Goal: Task Accomplishment & Management: Use online tool/utility

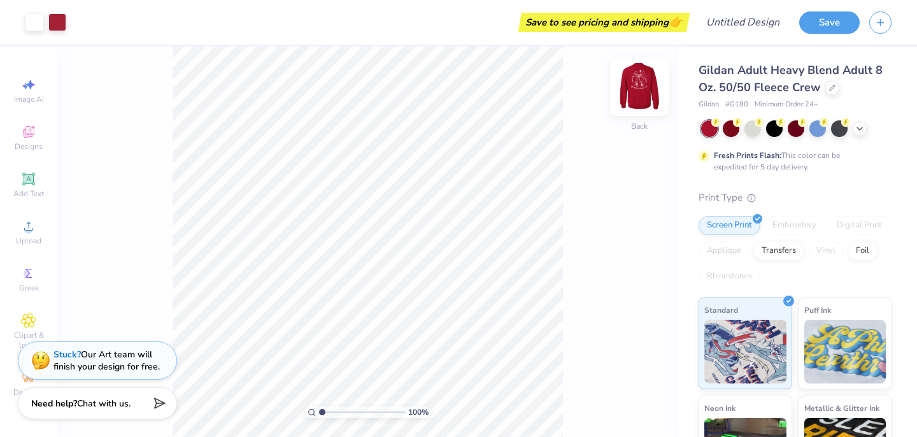
click at [638, 83] on img at bounding box center [639, 86] width 51 height 51
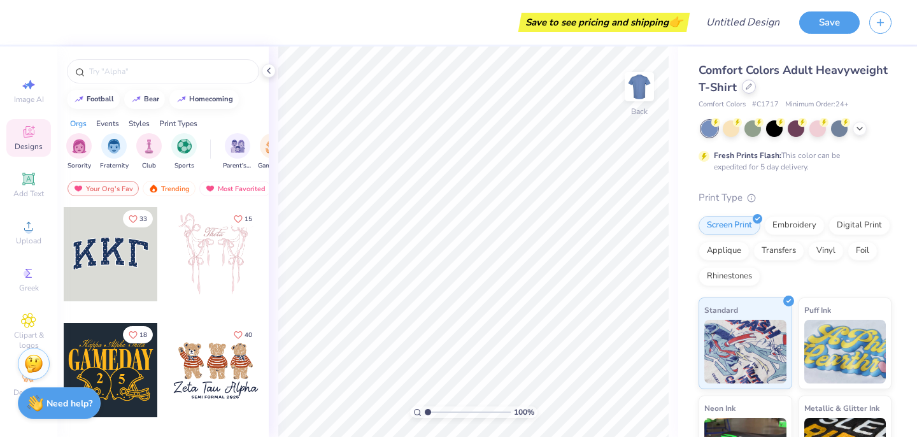
click at [750, 87] on icon at bounding box center [749, 86] width 6 height 6
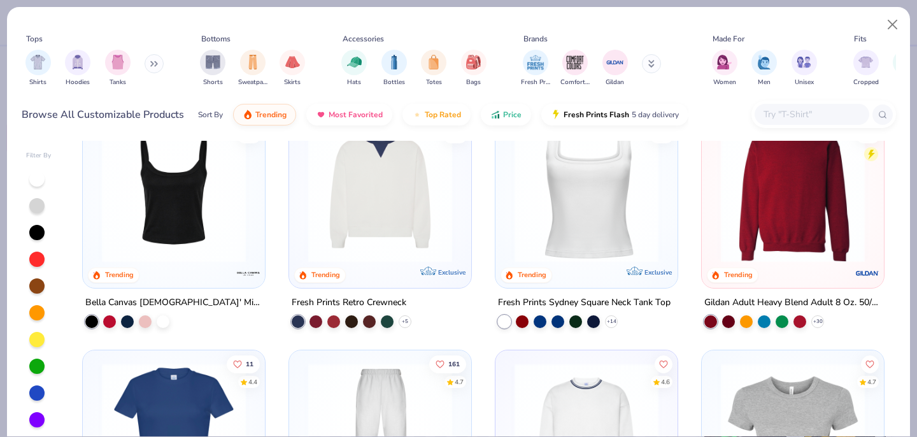
scroll to position [461, 0]
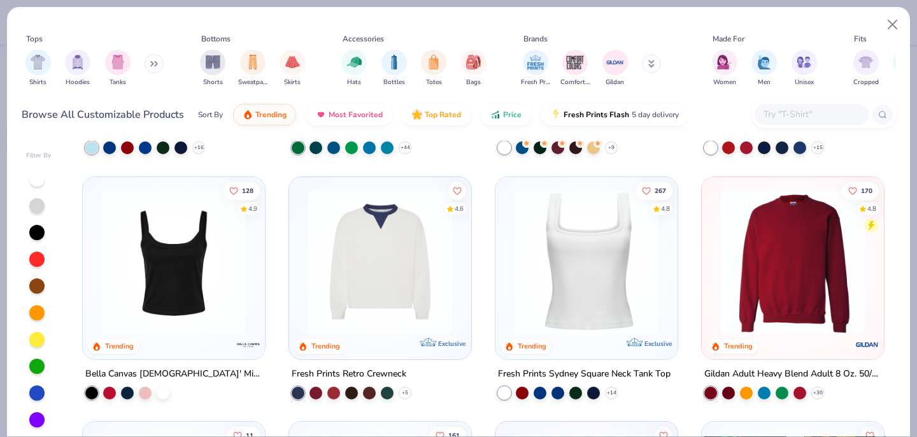
click at [786, 279] on img at bounding box center [792, 261] width 157 height 144
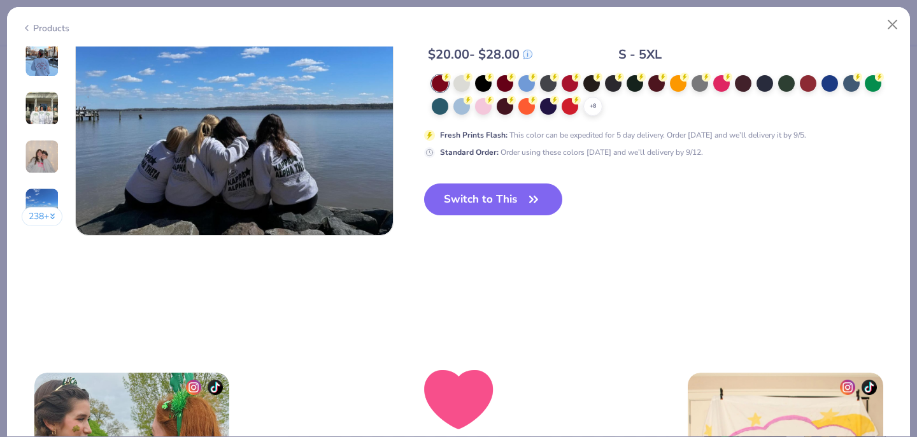
scroll to position [2191, 0]
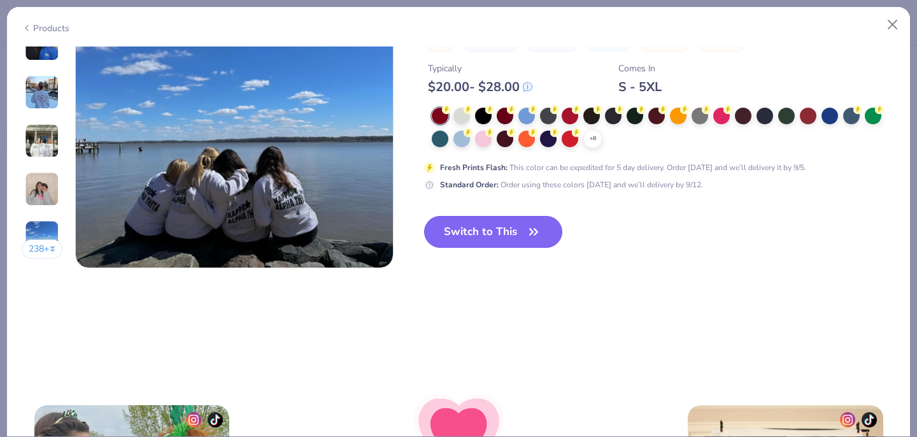
click at [496, 239] on button "Switch to This" at bounding box center [493, 232] width 138 height 32
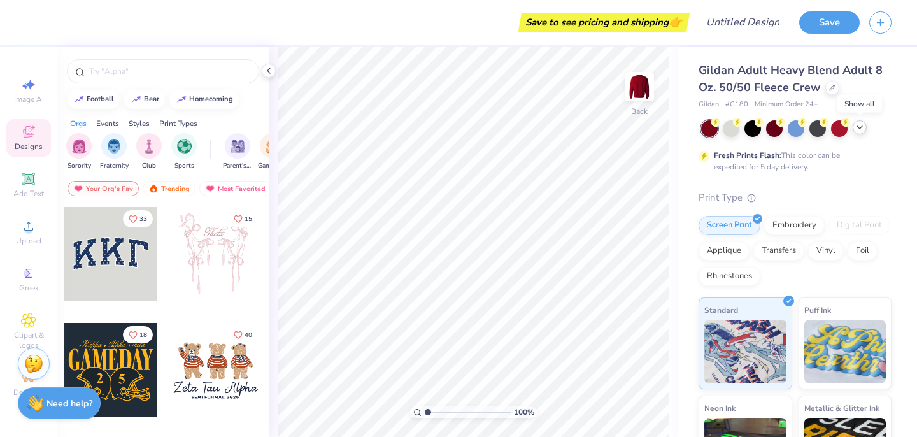
click at [864, 131] on icon at bounding box center [860, 127] width 10 height 10
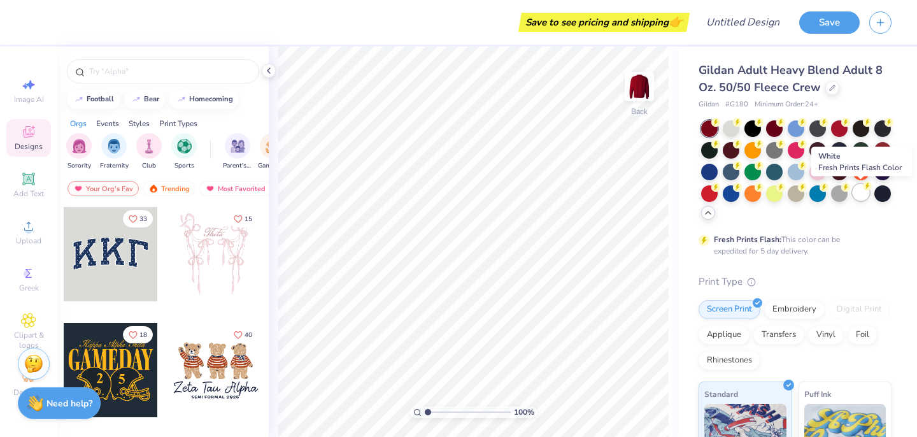
click at [858, 194] on div at bounding box center [861, 192] width 17 height 17
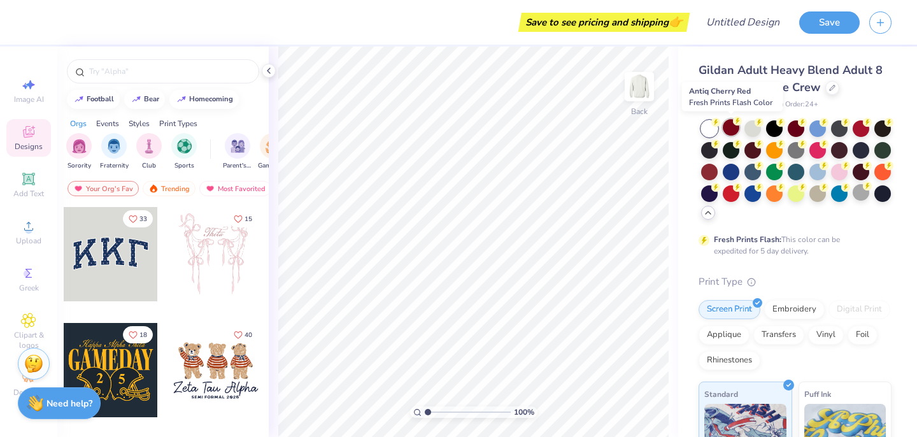
click at [726, 124] on div at bounding box center [731, 127] width 17 height 17
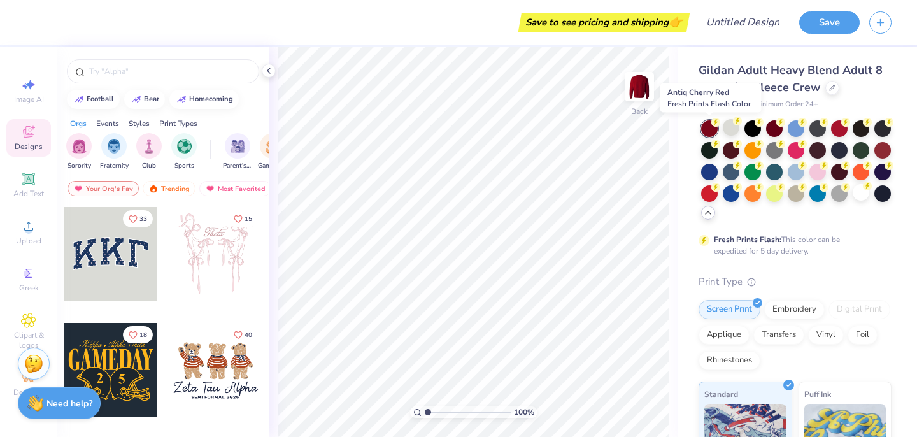
click at [711, 129] on div at bounding box center [709, 128] width 17 height 17
click at [712, 127] on div at bounding box center [709, 128] width 17 height 17
click at [774, 132] on div at bounding box center [774, 127] width 17 height 17
click at [219, 278] on div at bounding box center [216, 254] width 94 height 94
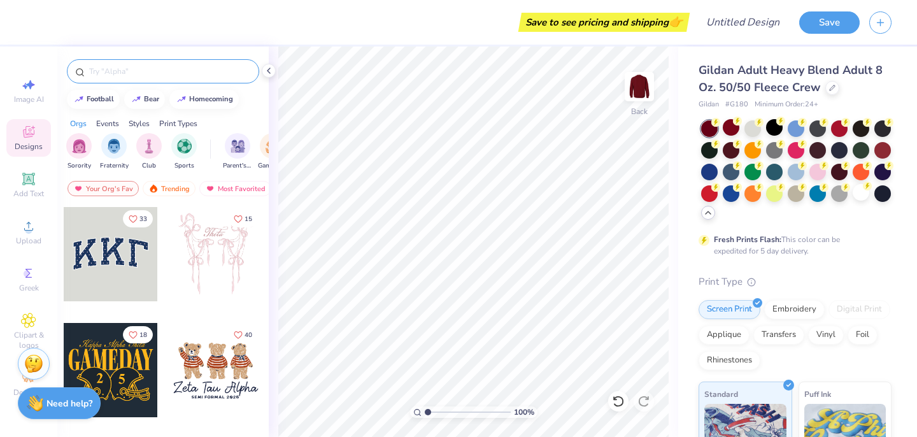
click at [145, 67] on input "text" at bounding box center [169, 71] width 163 height 13
type input "kappa delta"
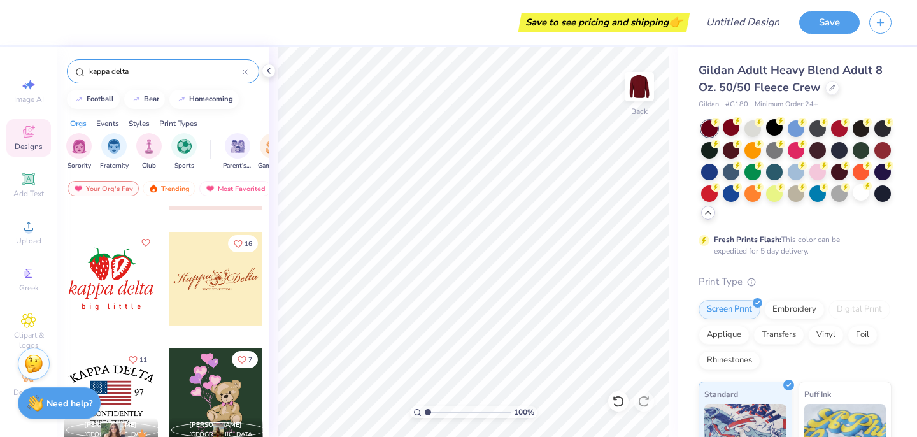
scroll to position [902, 0]
click at [201, 268] on div at bounding box center [216, 279] width 94 height 94
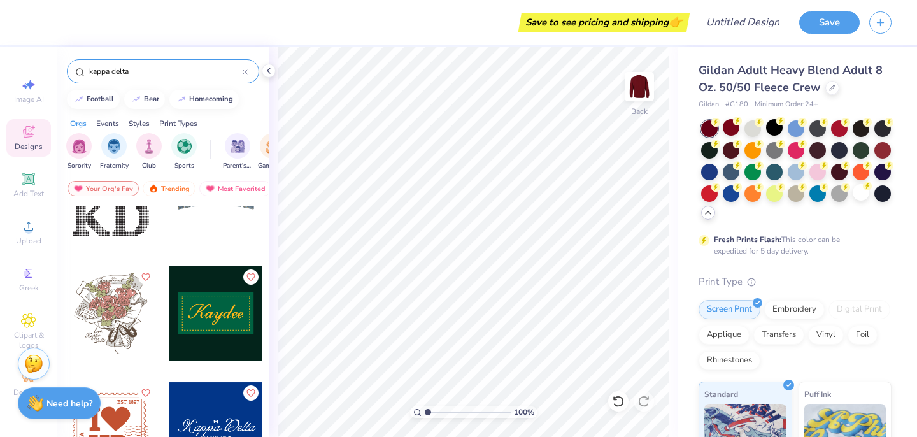
scroll to position [2986, 0]
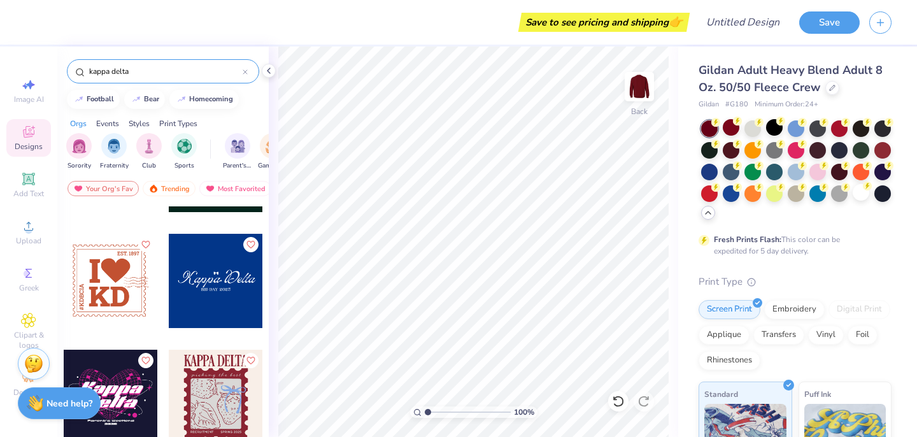
click at [134, 287] on div at bounding box center [111, 281] width 94 height 94
click at [26, 25] on div at bounding box center [34, 21] width 18 height 18
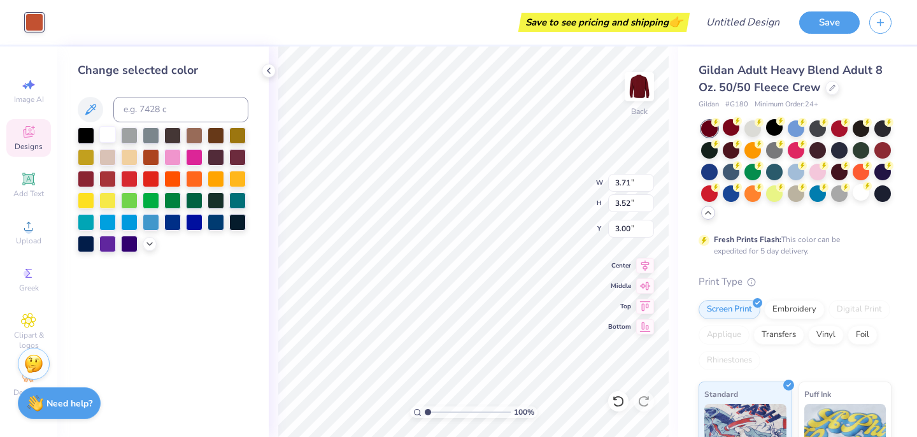
click at [106, 132] on div at bounding box center [107, 134] width 17 height 17
click at [265, 134] on div "Change selected color" at bounding box center [162, 241] width 211 height 390
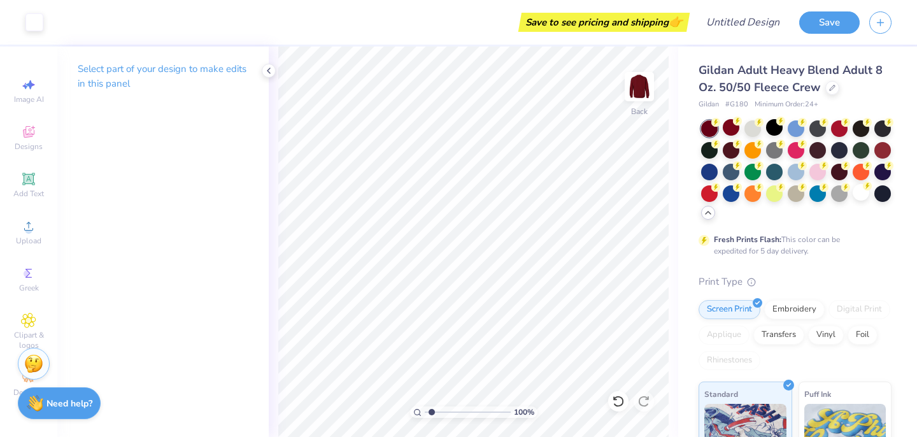
type input "3.42"
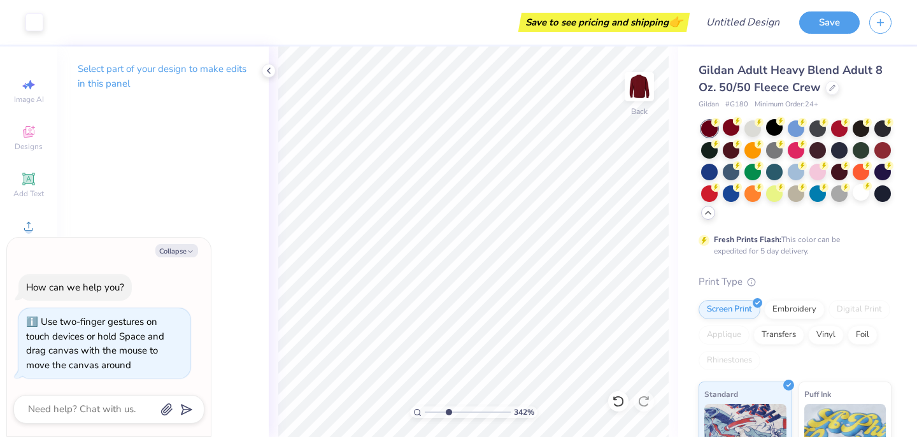
type textarea "x"
drag, startPoint x: 430, startPoint y: 411, endPoint x: 460, endPoint y: 409, distance: 30.6
type input "4.87"
click at [460, 409] on input "range" at bounding box center [468, 411] width 86 height 11
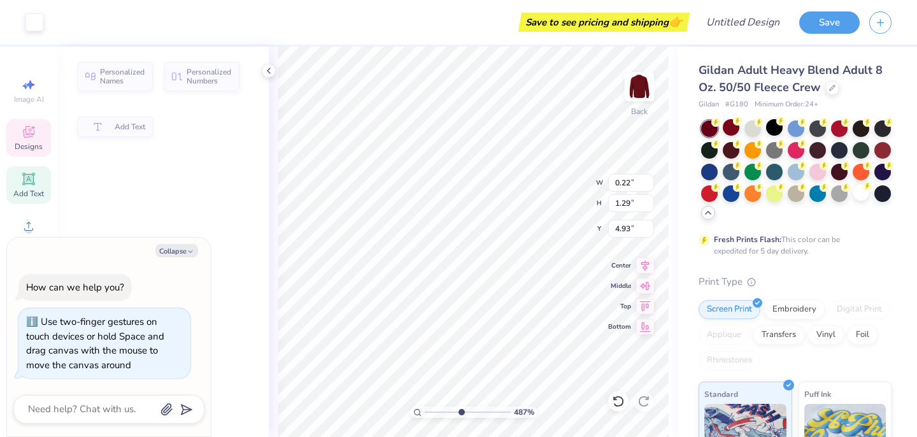
type textarea "x"
type input "0.22"
type input "1.29"
type input "4.93"
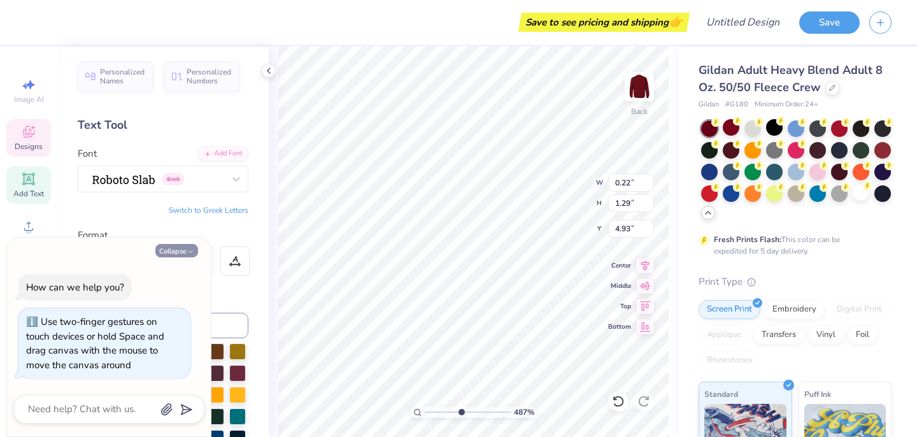
click at [185, 251] on button "Collapse" at bounding box center [176, 250] width 43 height 13
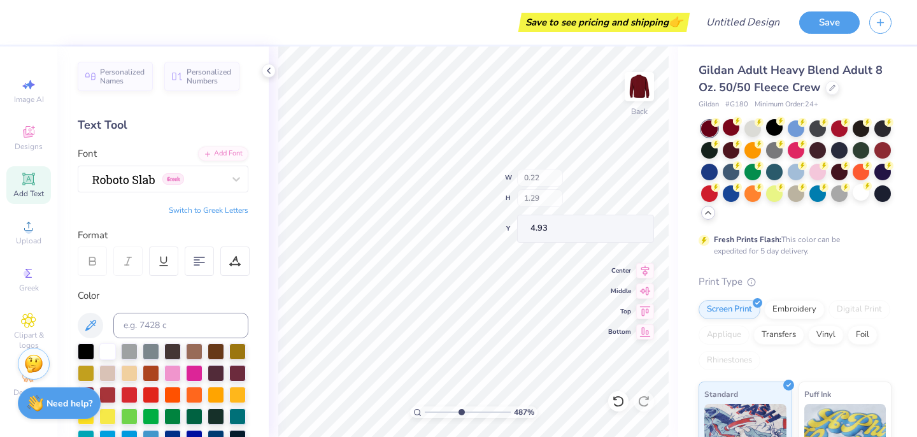
type textarea "x"
type input "4.90"
type textarea "#MC2025"
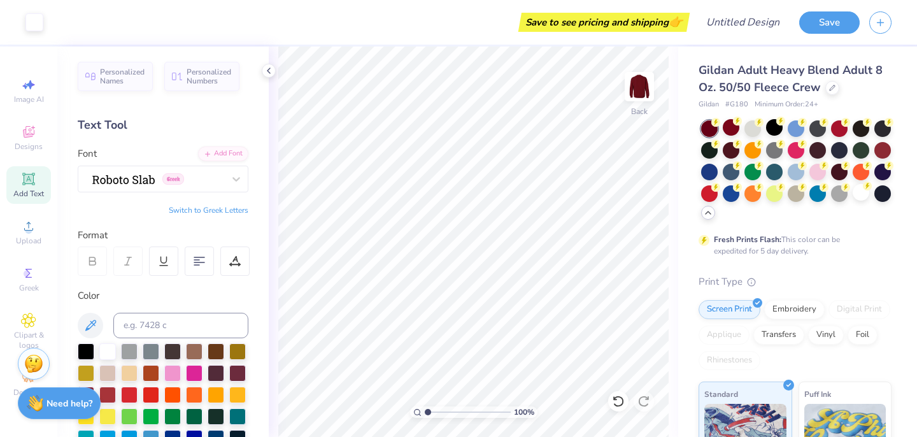
drag, startPoint x: 461, startPoint y: 410, endPoint x: 417, endPoint y: 411, distance: 43.9
type input "1"
click at [425, 411] on input "range" at bounding box center [468, 411] width 86 height 11
click at [642, 93] on img at bounding box center [639, 86] width 51 height 51
click at [29, 132] on icon at bounding box center [28, 131] width 15 height 15
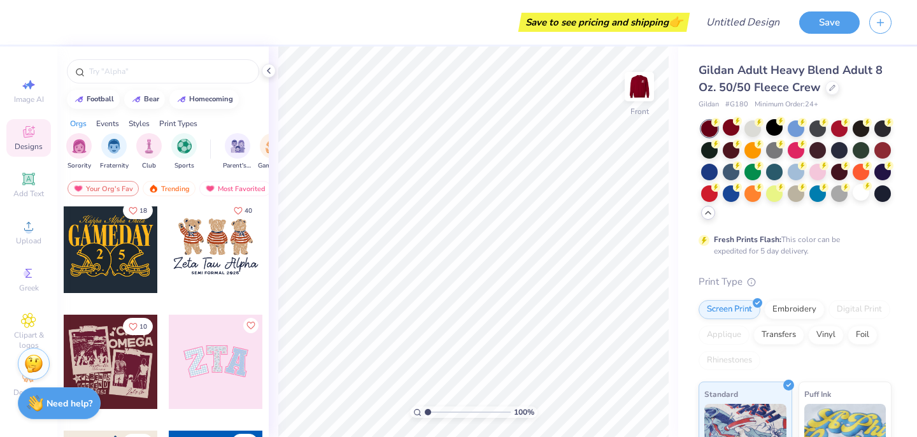
scroll to position [119, 0]
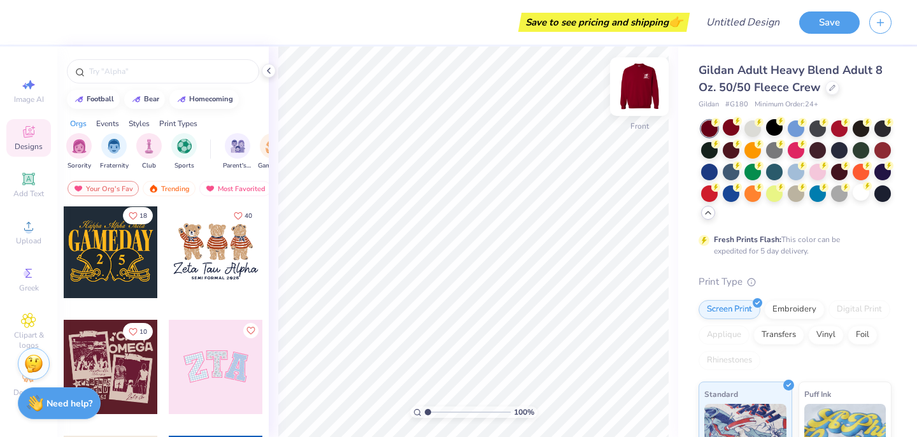
click at [630, 90] on img at bounding box center [639, 86] width 51 height 51
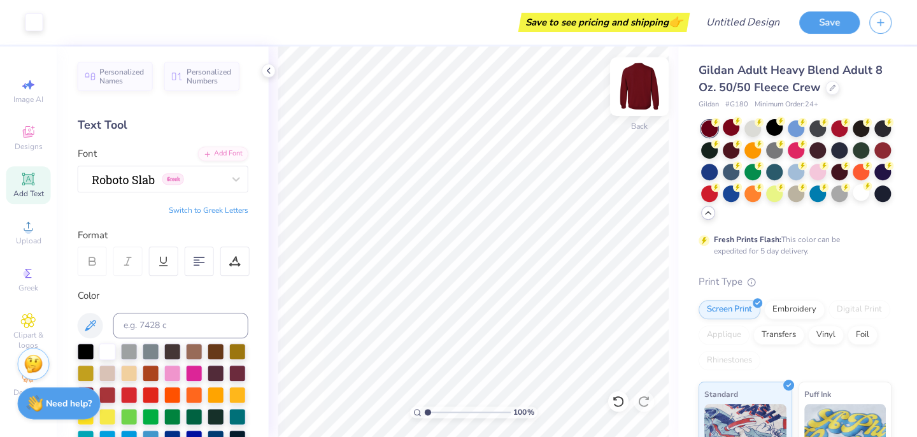
scroll to position [0, 0]
click at [645, 87] on img at bounding box center [639, 86] width 51 height 51
click at [35, 127] on icon at bounding box center [28, 131] width 15 height 15
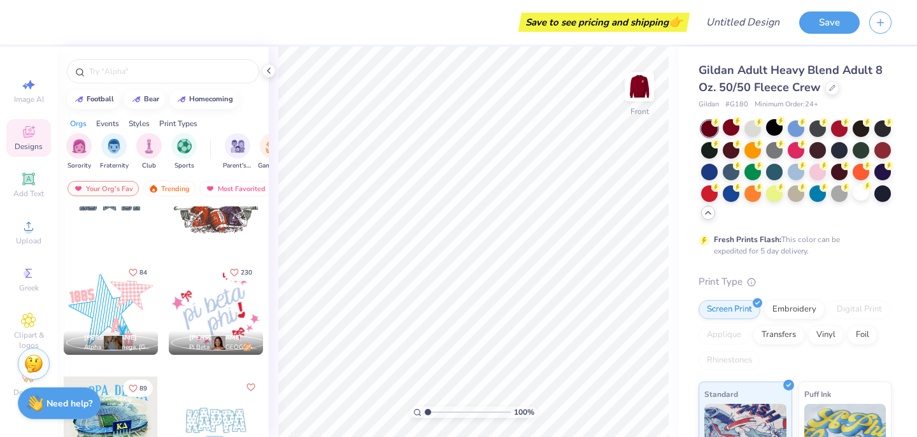
scroll to position [1588, 0]
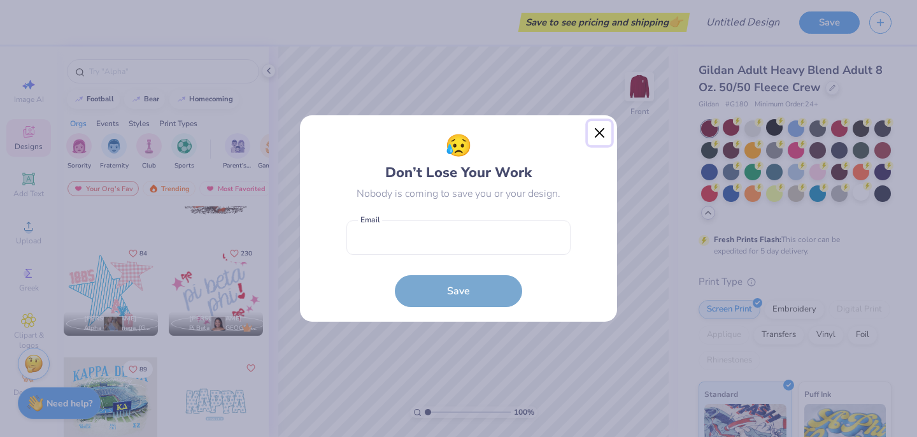
click at [601, 133] on button "Close" at bounding box center [600, 133] width 24 height 24
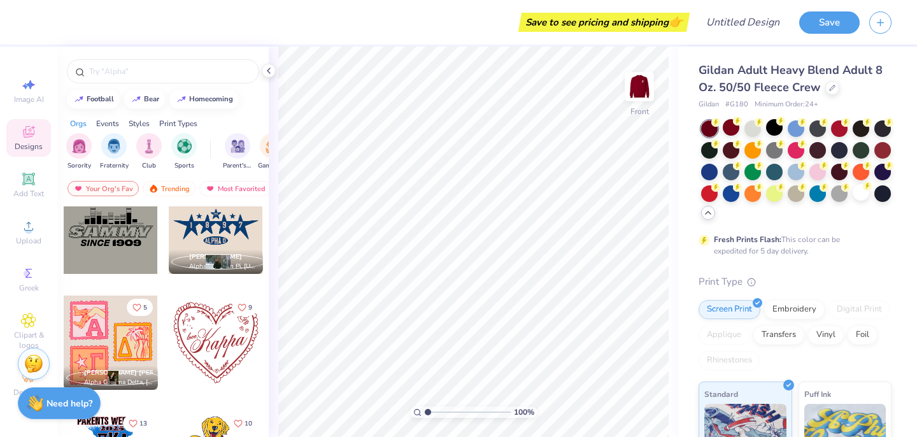
scroll to position [3739, 0]
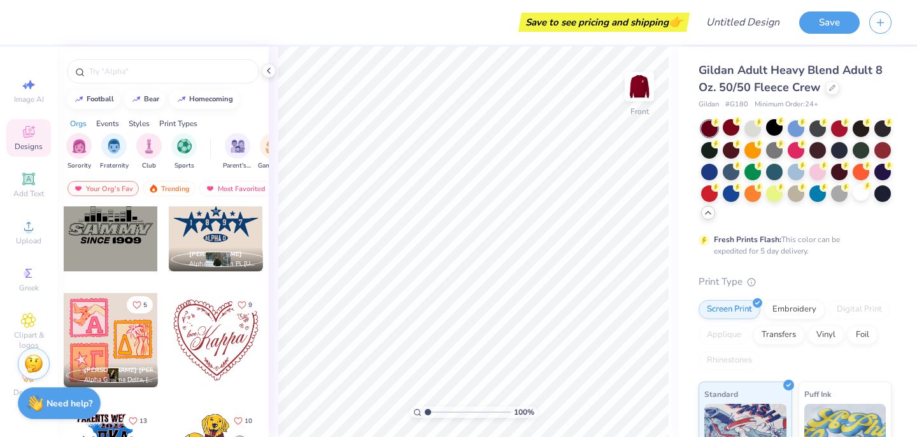
click at [211, 341] on div at bounding box center [216, 340] width 94 height 94
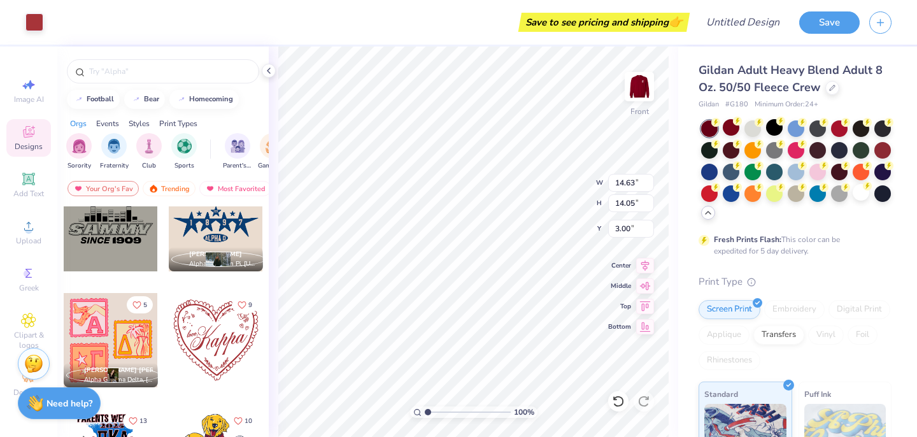
type input "14.63"
type input "14.05"
type input "6.23"
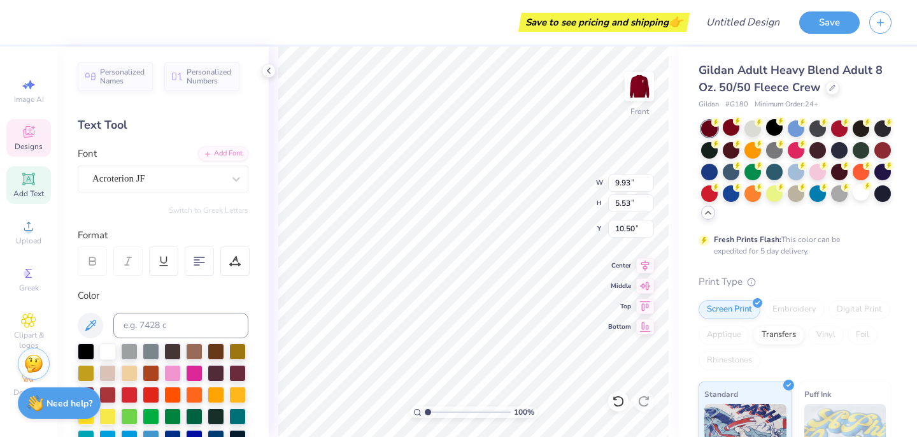
scroll to position [0, 1]
type textarea "Kaydee"
type input "9.92"
click at [650, 185] on input "9.92" at bounding box center [631, 183] width 46 height 18
type input "5.41"
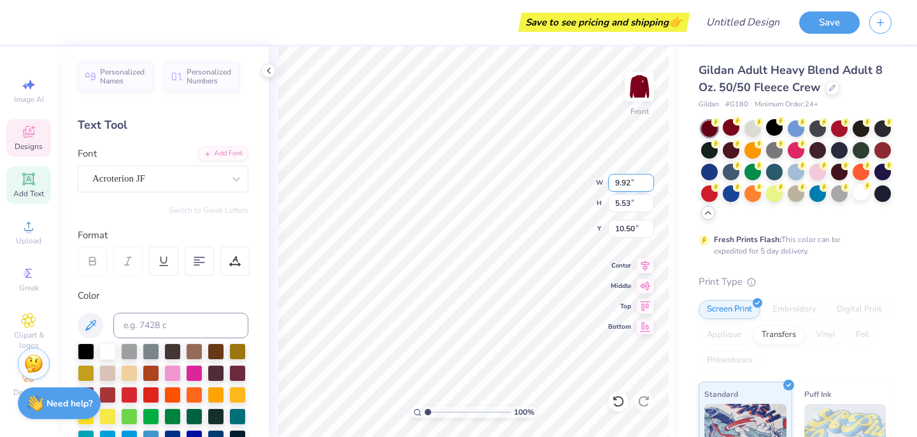
type input "10.56"
click at [650, 185] on input "9.91" at bounding box center [631, 183] width 46 height 18
click at [650, 185] on input "9.9" at bounding box center [631, 183] width 46 height 18
click at [650, 185] on input "9.89" at bounding box center [631, 183] width 46 height 18
click at [650, 185] on input "9.88" at bounding box center [631, 183] width 46 height 18
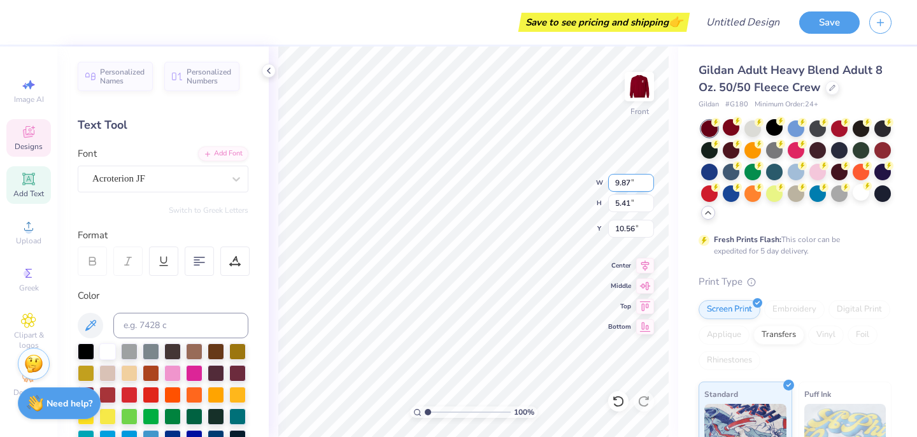
click at [650, 185] on input "9.87" at bounding box center [631, 183] width 46 height 18
click at [650, 185] on input "9.86" at bounding box center [631, 183] width 46 height 18
click at [650, 185] on input "9.85" at bounding box center [631, 183] width 46 height 18
click at [650, 185] on input "9.84" at bounding box center [631, 183] width 46 height 18
click at [650, 185] on input "9.83" at bounding box center [631, 183] width 46 height 18
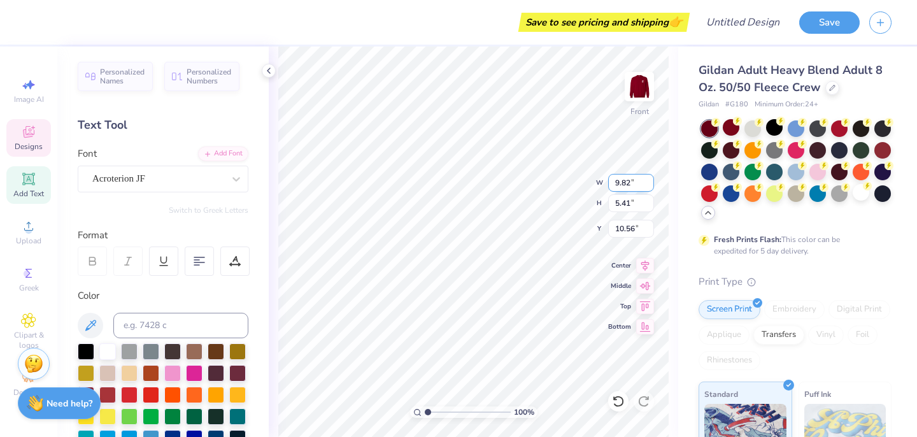
click at [650, 185] on input "9.82" at bounding box center [631, 183] width 46 height 18
type input "9.81"
click at [650, 185] on input "9.81" at bounding box center [631, 183] width 46 height 18
type input "9.24"
type input "4.68"
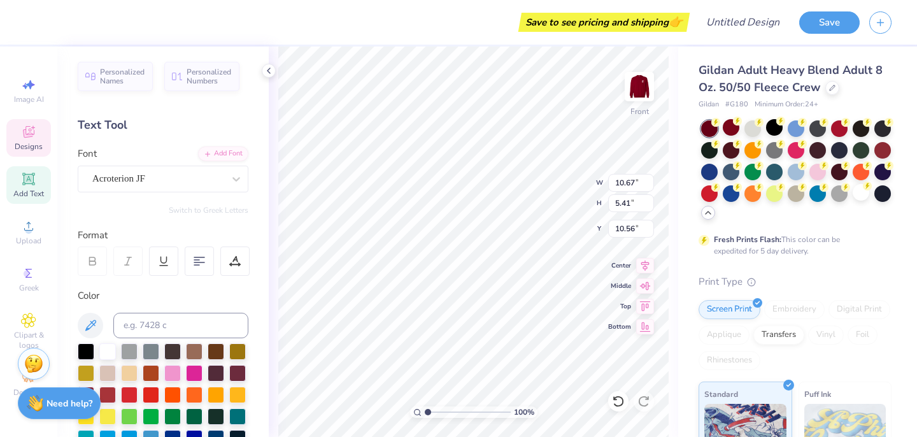
type input "11.38"
type input "11.46"
click at [34, 25] on div at bounding box center [34, 21] width 18 height 18
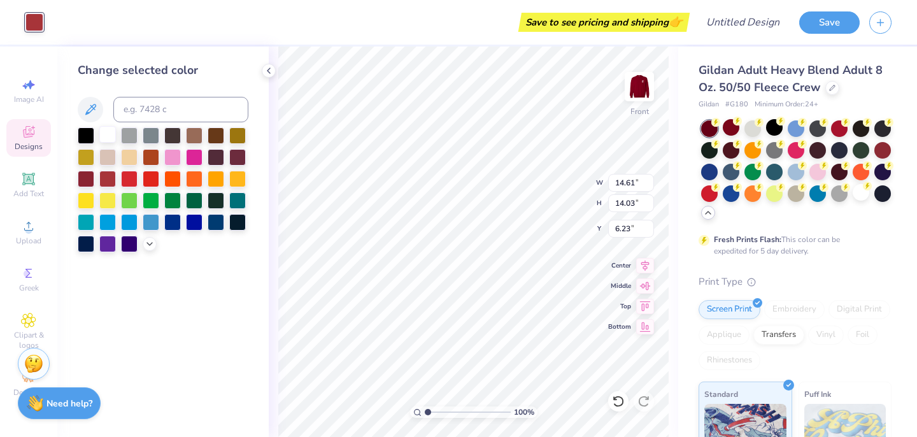
click at [108, 132] on div at bounding box center [107, 134] width 17 height 17
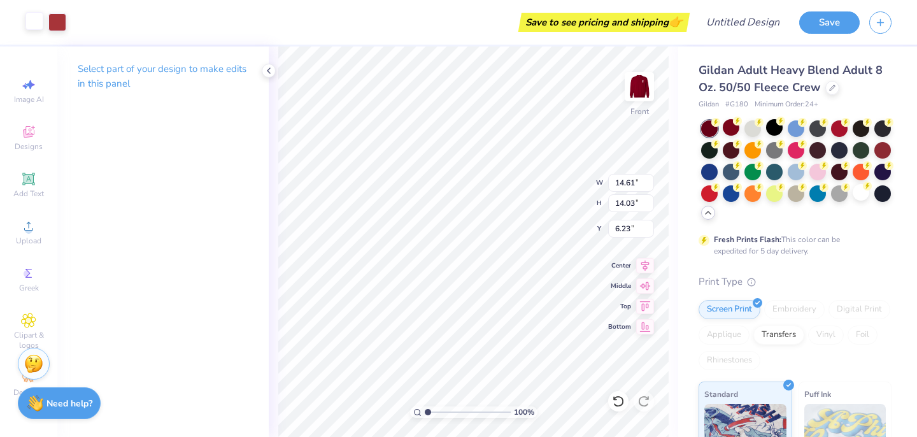
click at [34, 22] on div at bounding box center [34, 21] width 18 height 18
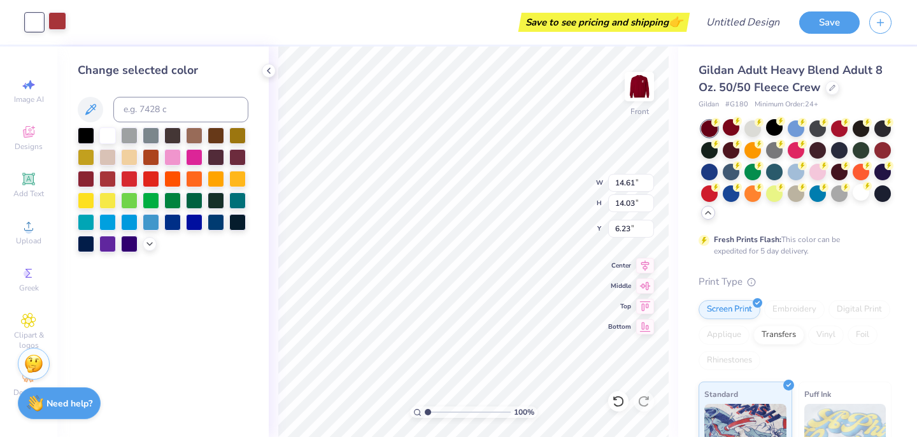
click at [56, 25] on div at bounding box center [57, 21] width 18 height 18
click at [107, 139] on div at bounding box center [107, 134] width 17 height 17
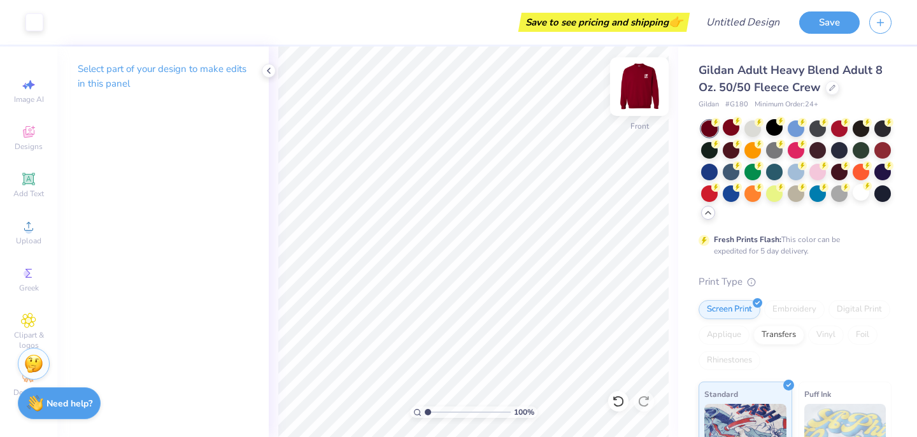
click at [637, 87] on img at bounding box center [639, 86] width 51 height 51
click at [642, 72] on img at bounding box center [639, 86] width 51 height 51
click at [642, 73] on img at bounding box center [639, 86] width 51 height 51
click at [642, 74] on img at bounding box center [639, 86] width 25 height 25
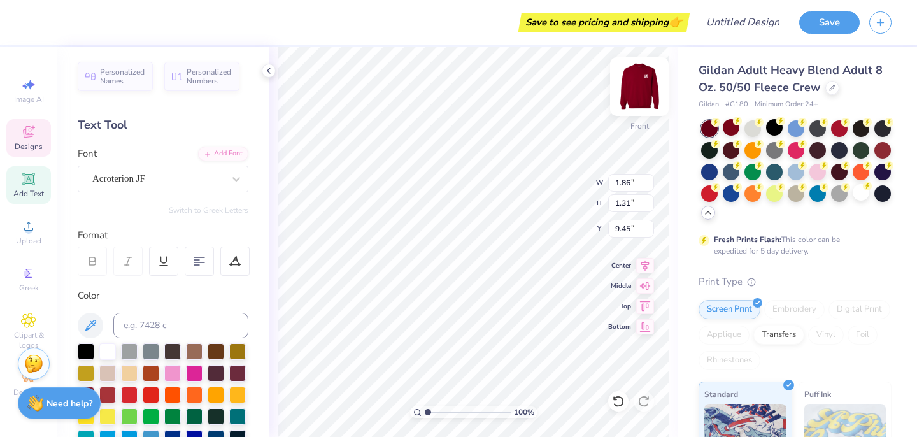
type input "9.45"
type input "9.24"
type input "4.68"
type input "11.46"
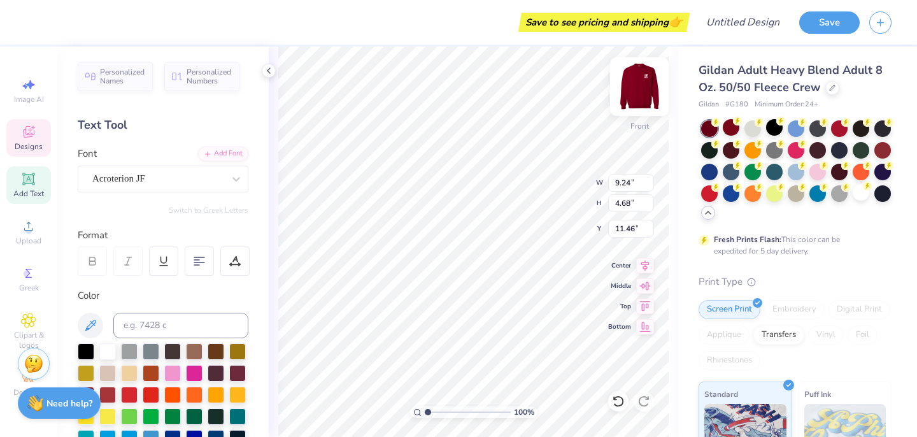
type textarea "Kappa Delta"
type input "7.90"
type input "6.71"
type input "5.27"
type input "10.62"
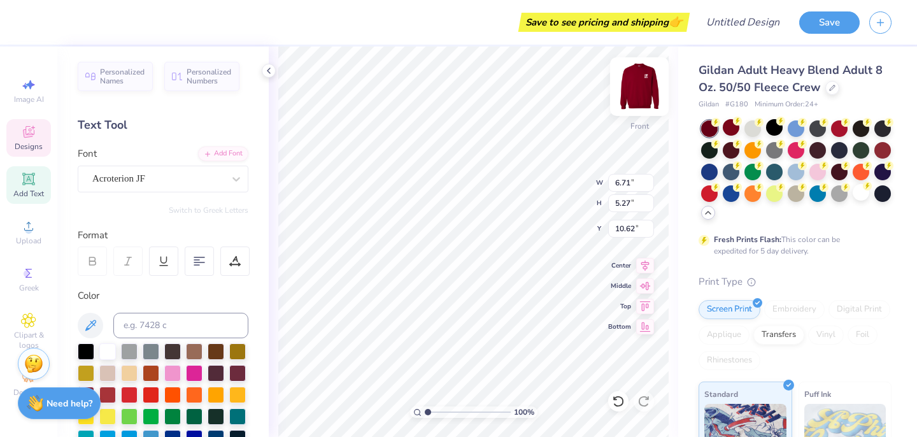
scroll to position [1, 0]
type textarea "Kappa"
type input "14.61"
type input "14.03"
type input "6.23"
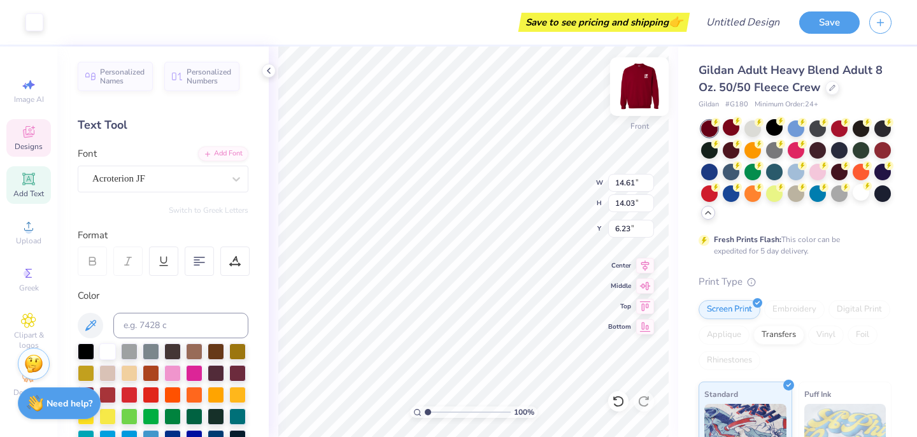
type input "5.43"
type input "3.02"
type input "10.84"
type input "7.40"
type input "4.12"
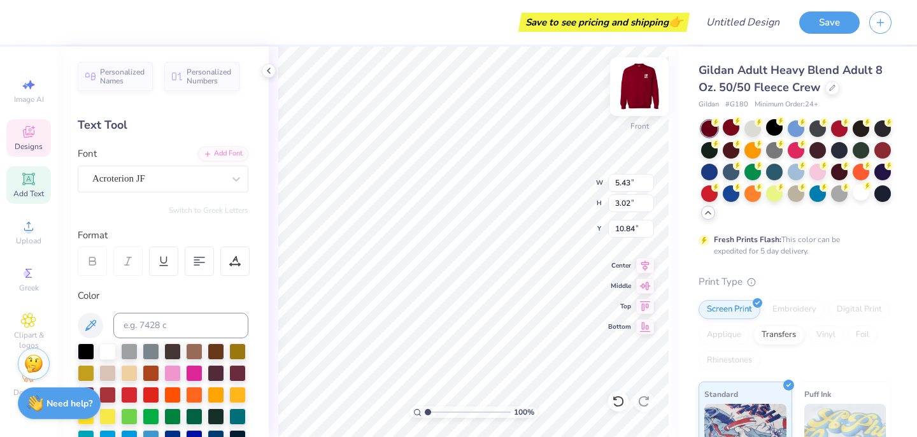
type input "10.89"
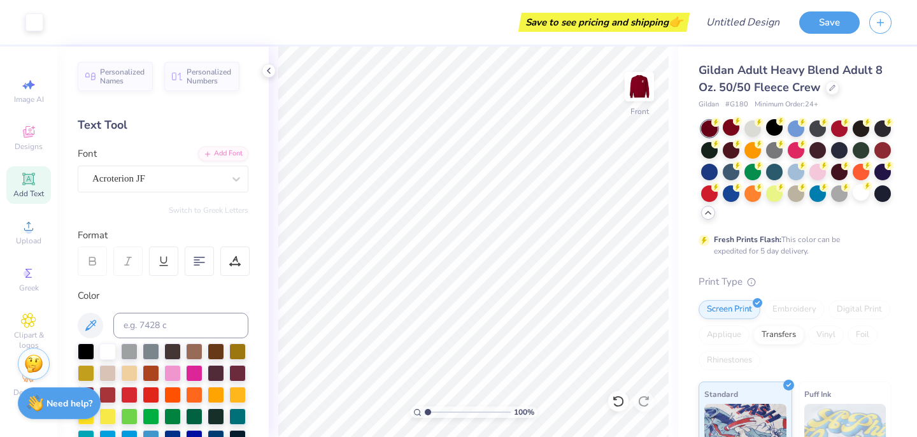
click at [36, 183] on div "Add Text" at bounding box center [28, 185] width 45 height 38
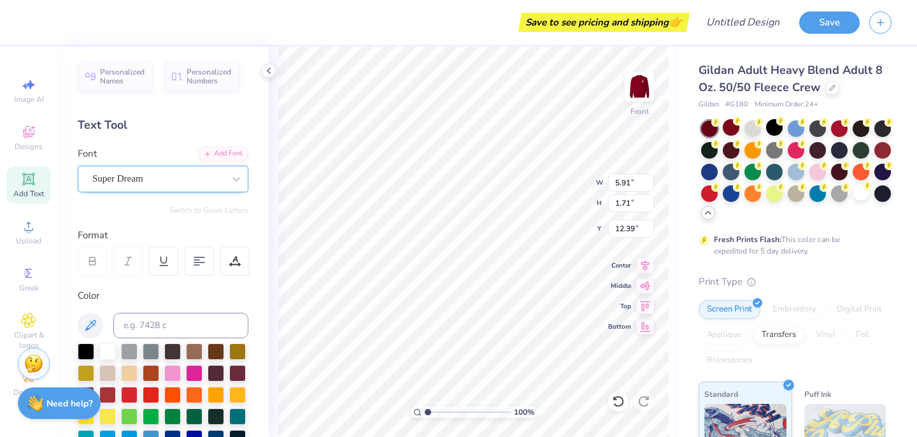
click at [177, 177] on div "Super Dream" at bounding box center [158, 179] width 134 height 20
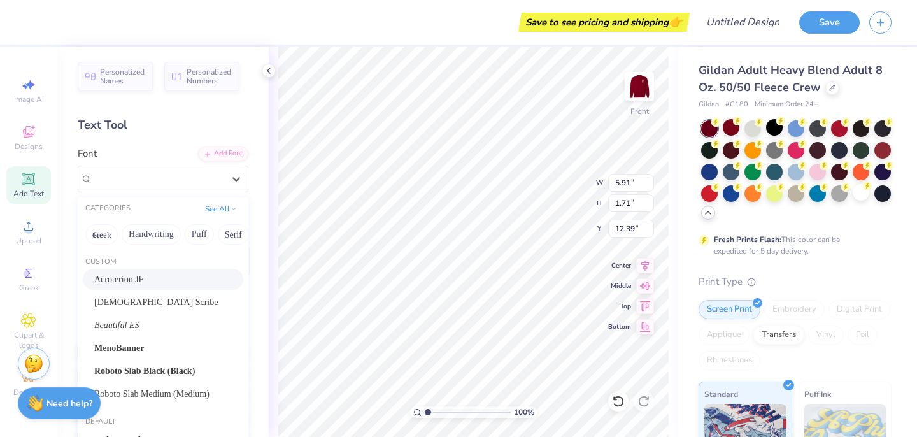
click at [159, 278] on div "Acroterion JF" at bounding box center [163, 279] width 138 height 13
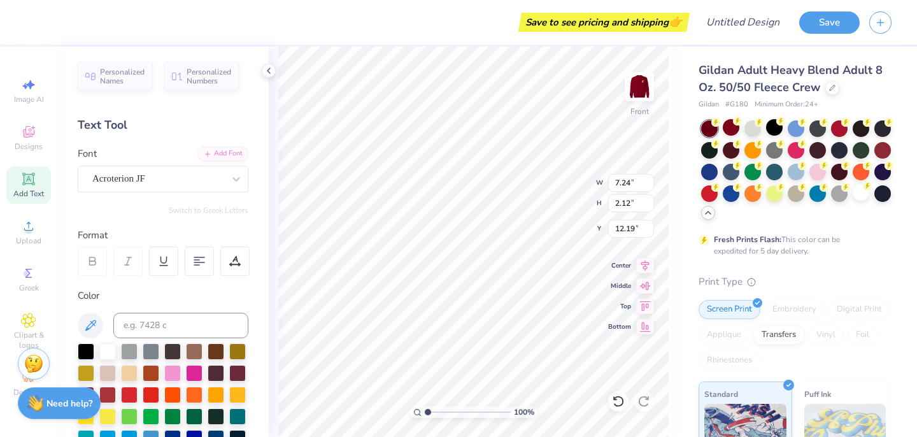
type input "7.24"
type input "2.12"
type input "12.19"
type input "22.11"
type textarea "Delta"
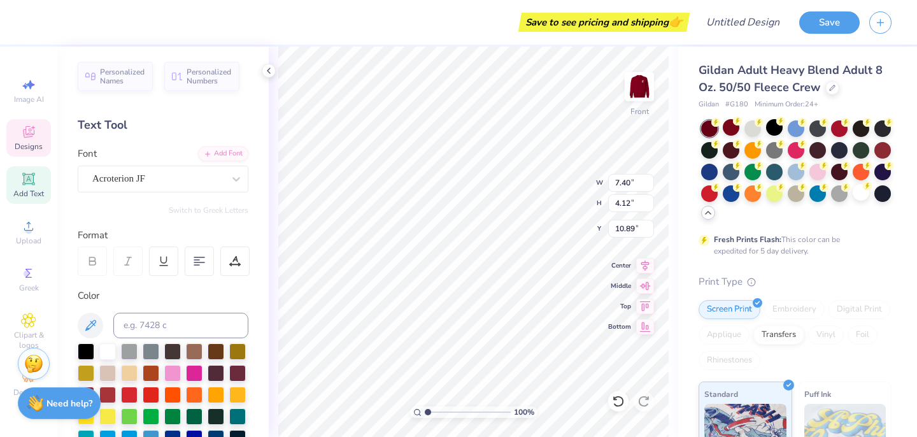
type textarea "K"
type input "13.77"
type input "7.40"
type input "4.12"
type input "10.62"
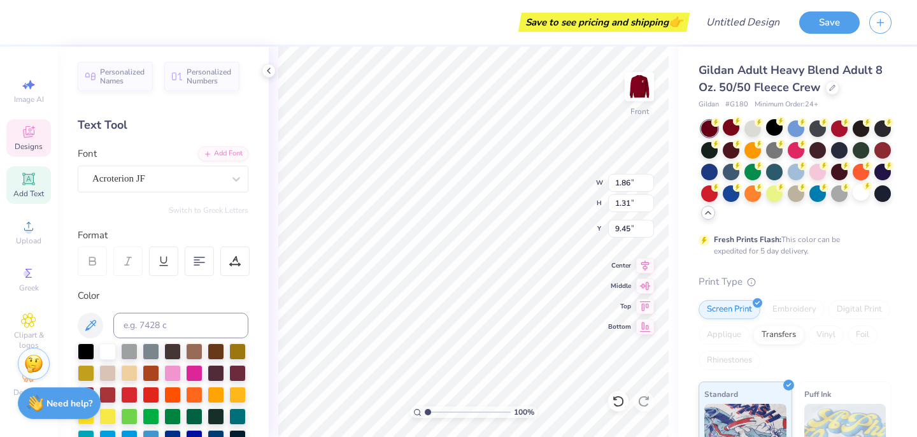
type input "8.79"
type input "7.40"
type input "4.12"
type input "10.11"
type input "4.32"
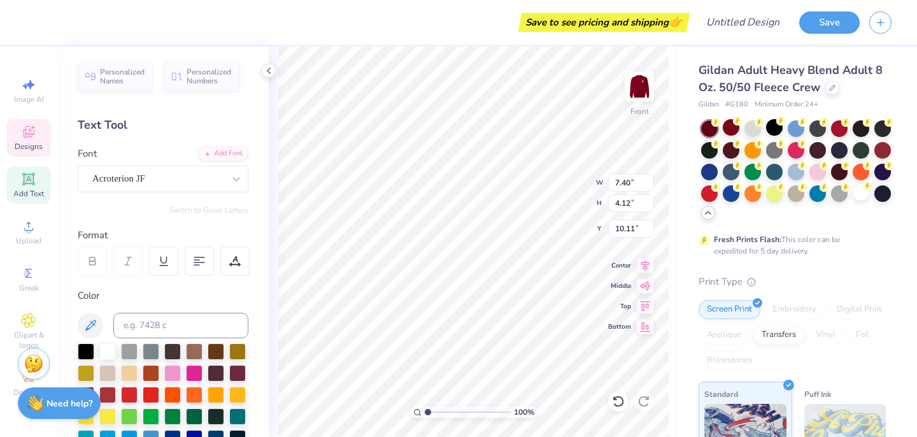
type input "1.95"
type input "12.95"
type input "5.19"
type input "2.35"
type input "15.30"
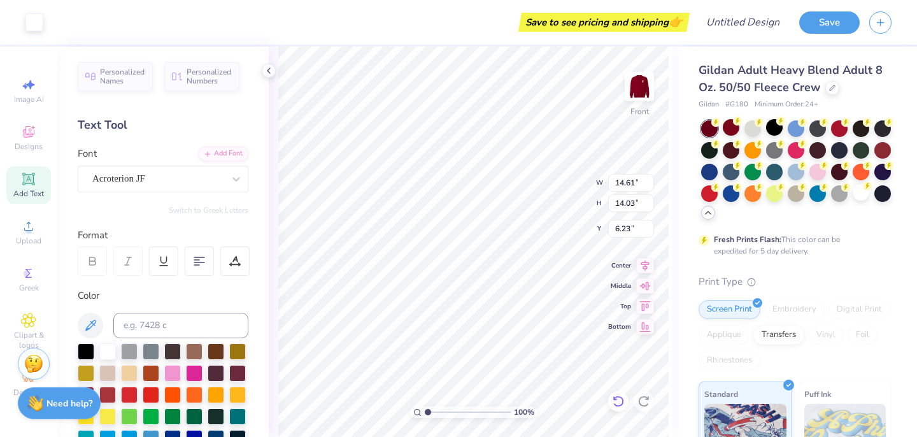
click at [613, 402] on icon at bounding box center [618, 401] width 13 height 13
type input "0.65"
type input "0.79"
type input "10.37"
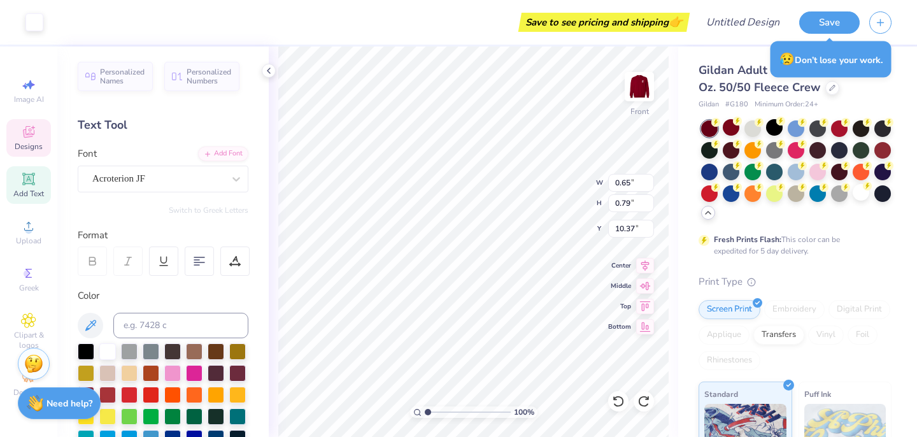
type input "15.30"
type input "0.55"
type input "0.67"
type input "14.63"
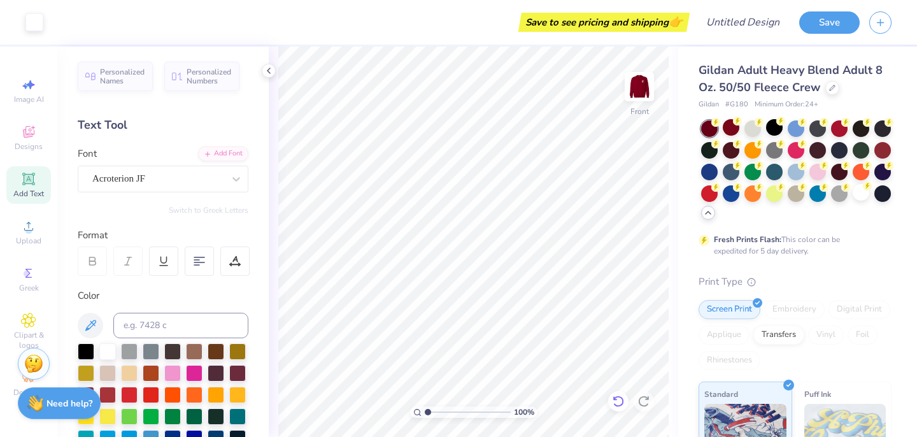
click at [616, 399] on icon at bounding box center [618, 401] width 13 height 13
click at [27, 320] on icon at bounding box center [28, 320] width 6 height 6
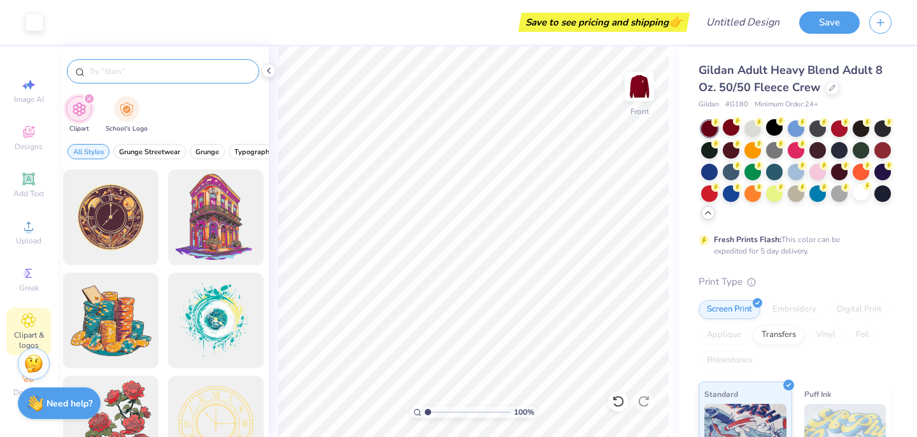
click at [151, 66] on input "text" at bounding box center [169, 71] width 163 height 13
type input "rose"
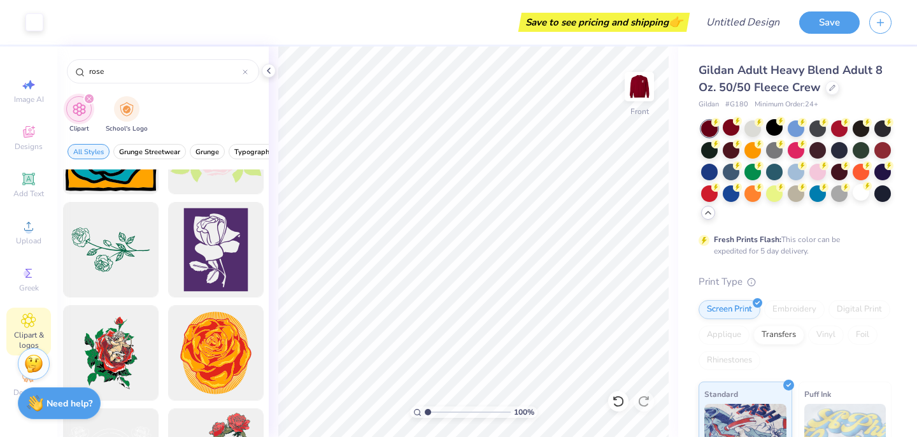
scroll to position [1917, 0]
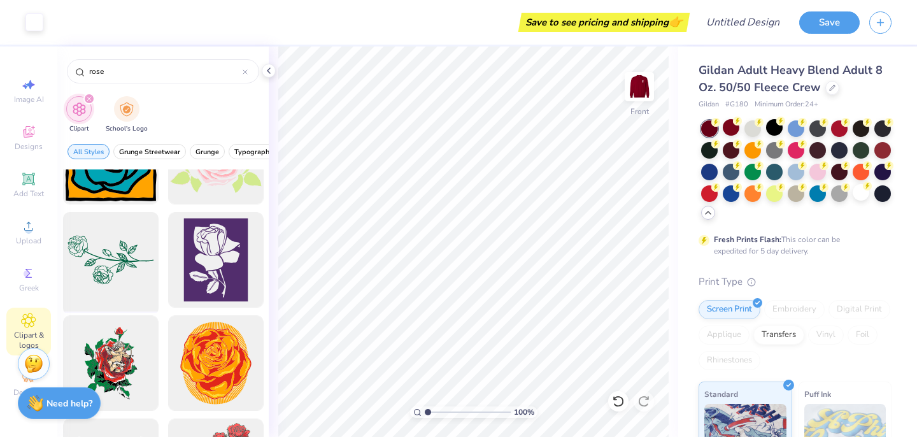
click at [133, 260] on div at bounding box center [110, 260] width 105 height 105
click at [34, 22] on div at bounding box center [34, 21] width 18 height 18
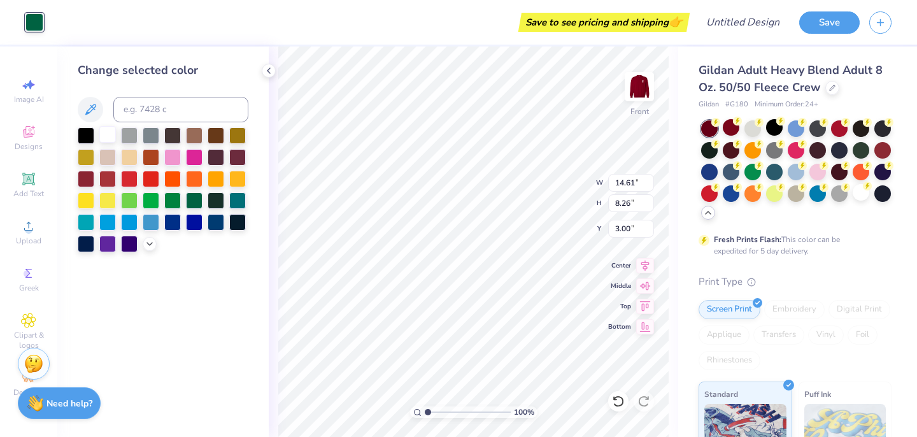
click at [101, 133] on div at bounding box center [107, 134] width 17 height 17
type input "2.74"
type input "1.55"
type input "14.52"
type input "1.74"
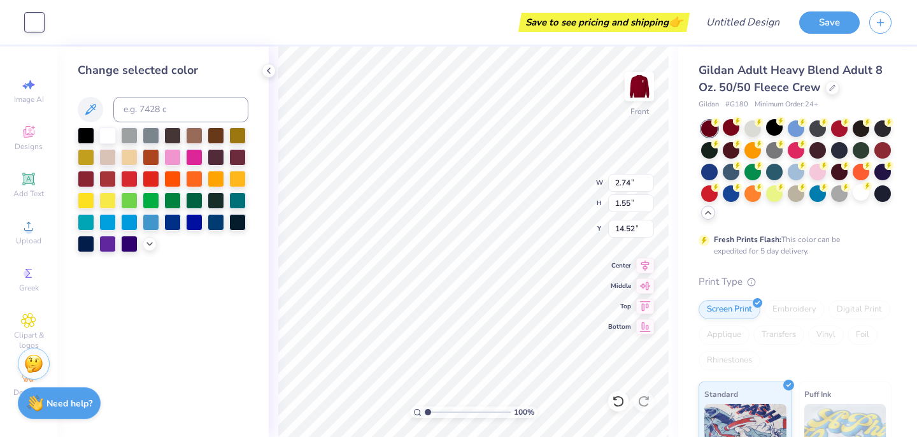
type input "2.55"
type input "9.45"
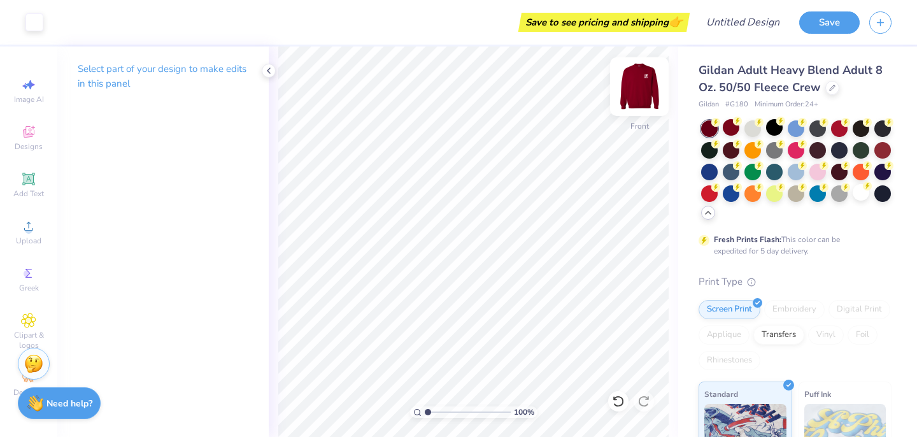
click at [641, 93] on img at bounding box center [639, 86] width 51 height 51
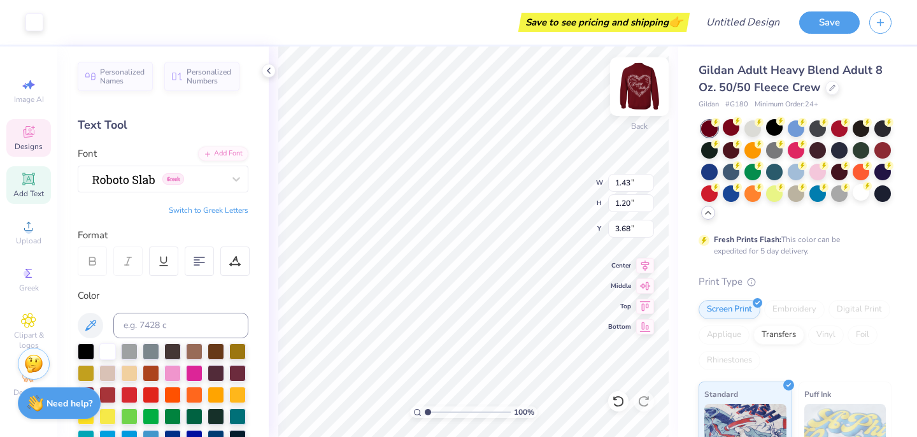
type input "4.16"
type input "3.49"
type input "3.00"
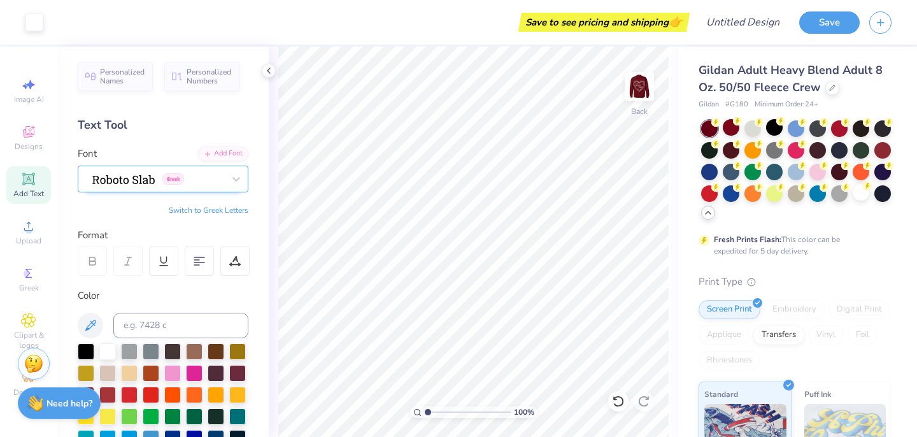
click at [171, 187] on div "Greek" at bounding box center [158, 179] width 134 height 20
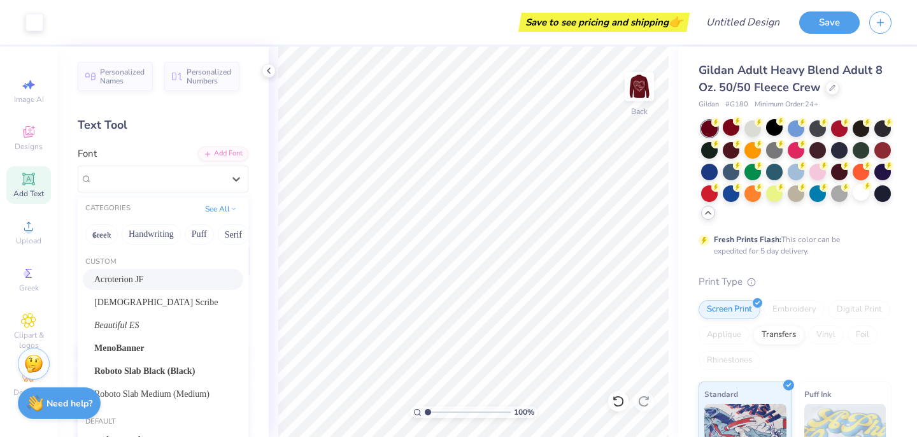
click at [141, 276] on div "Acroterion JF" at bounding box center [163, 279] width 138 height 13
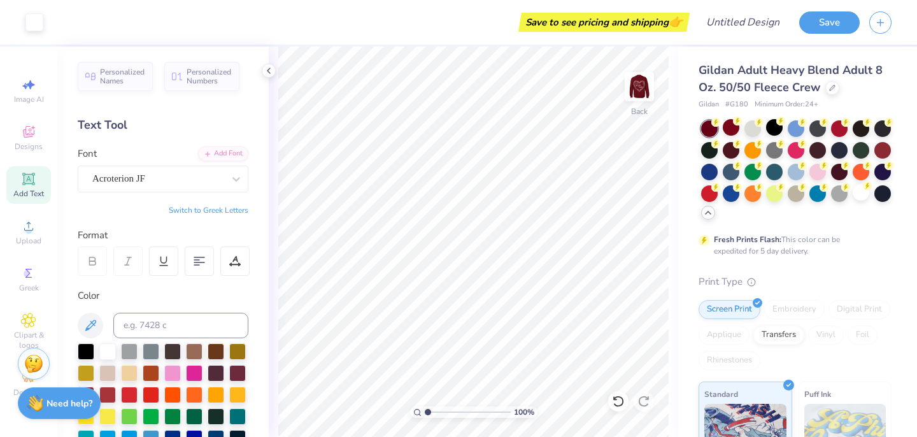
click at [30, 193] on span "Add Text" at bounding box center [28, 193] width 31 height 10
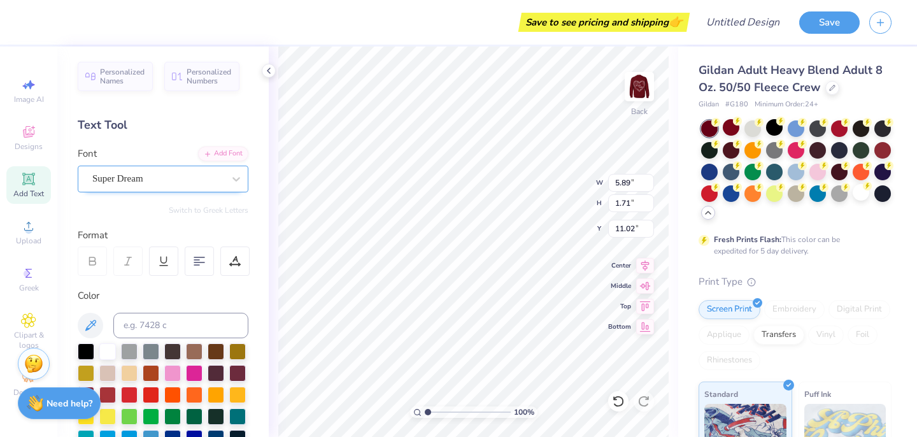
click at [183, 169] on div "Super Dream" at bounding box center [158, 179] width 134 height 20
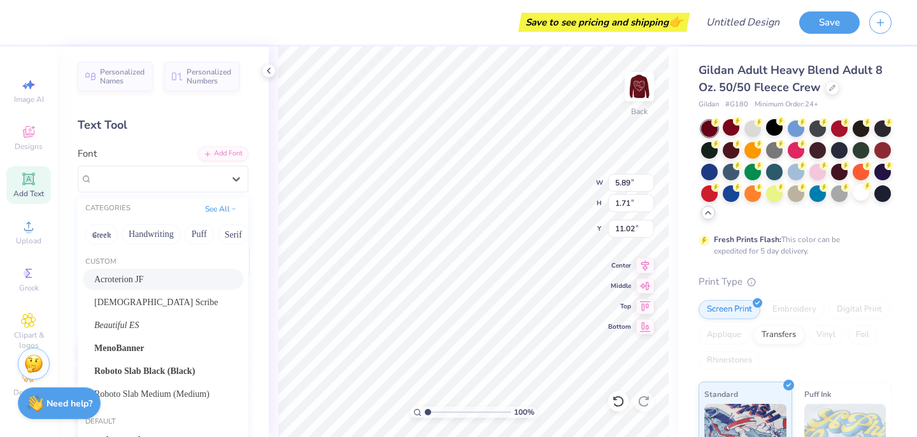
click at [154, 276] on div "Acroterion JF" at bounding box center [163, 279] width 138 height 13
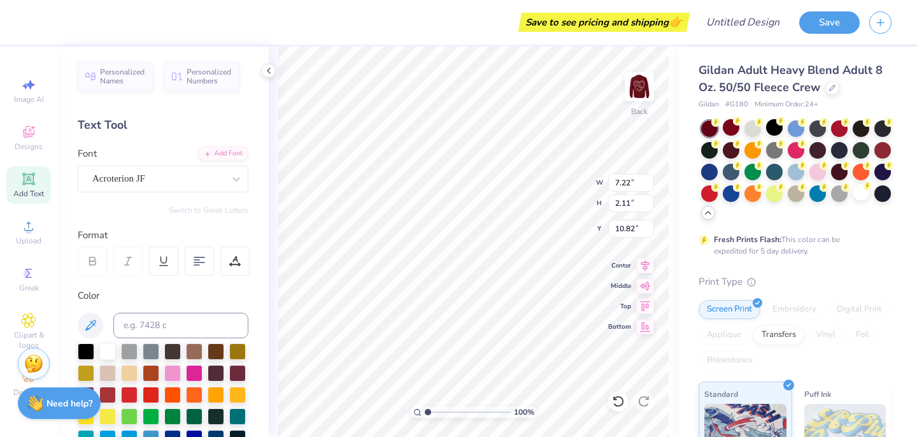
type input "7.22"
type input "2.11"
type input "10.82"
type textarea "KD"
click at [206, 178] on div "Acroterion JF" at bounding box center [158, 179] width 134 height 20
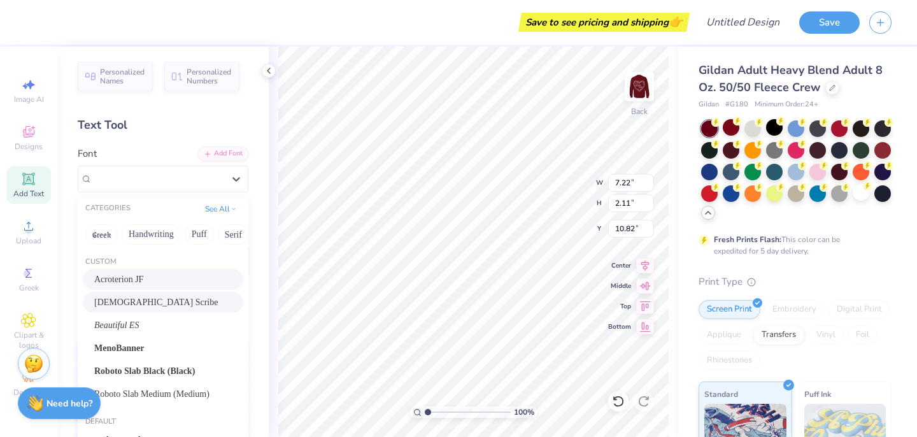
click at [174, 302] on div "[DEMOGRAPHIC_DATA] Scribe" at bounding box center [163, 301] width 138 height 13
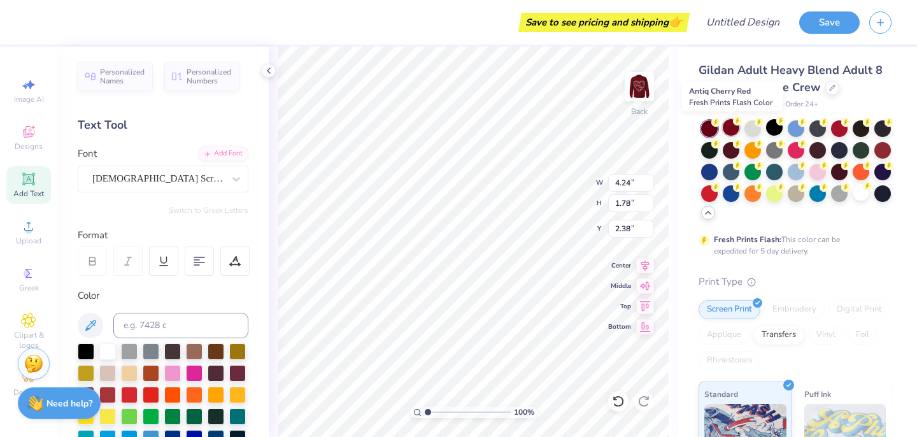
click at [725, 127] on div at bounding box center [731, 127] width 17 height 17
click at [771, 133] on div at bounding box center [774, 127] width 17 height 17
click at [94, 323] on icon at bounding box center [90, 325] width 15 height 15
click at [86, 324] on icon at bounding box center [90, 325] width 15 height 15
click at [126, 394] on div at bounding box center [129, 393] width 17 height 17
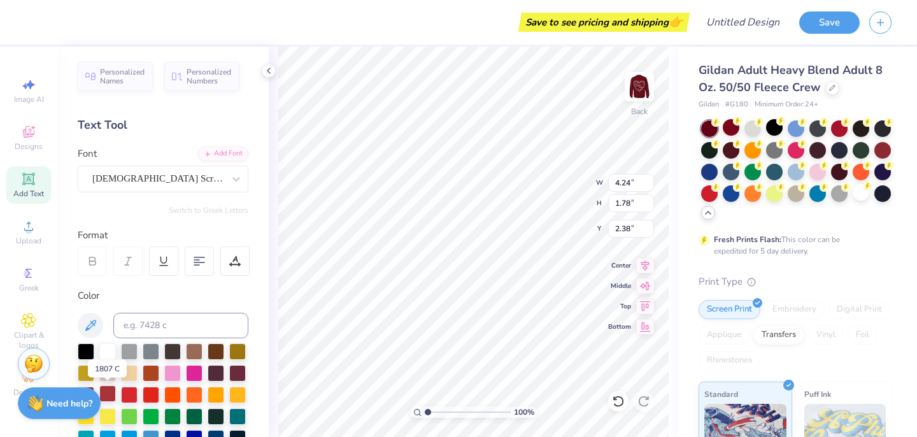
click at [108, 396] on div at bounding box center [107, 393] width 17 height 17
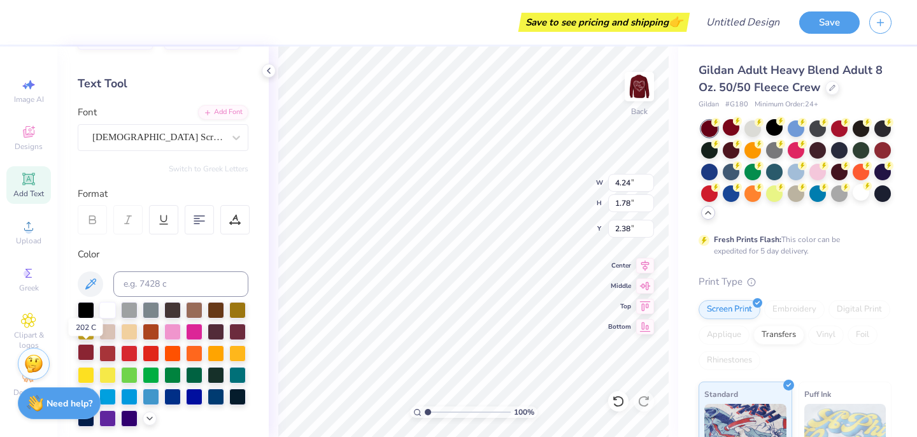
click at [83, 352] on div at bounding box center [86, 352] width 17 height 17
click at [92, 287] on icon at bounding box center [90, 283] width 15 height 15
type input "3.34"
type input "2.96"
type input "1.24"
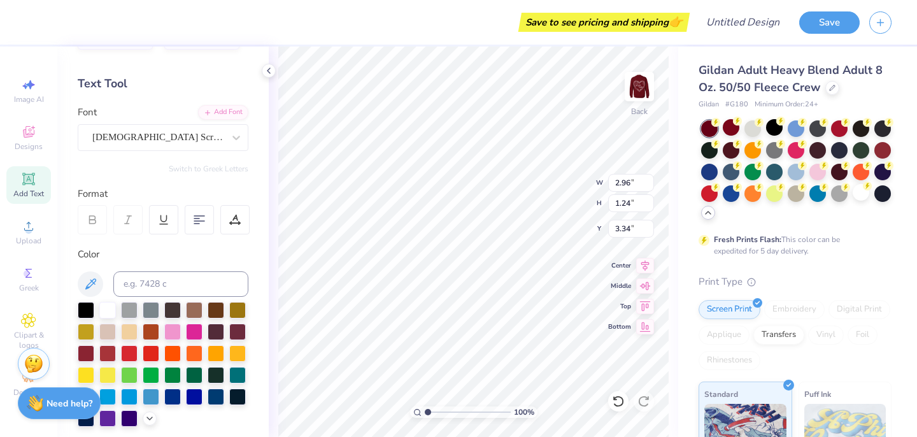
type input "3.83"
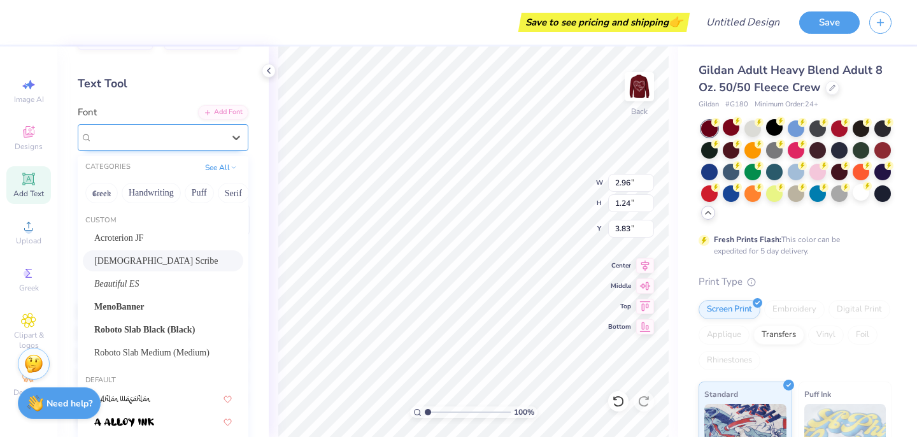
click at [146, 142] on div "[DEMOGRAPHIC_DATA] Scribe" at bounding box center [158, 137] width 134 height 20
click at [161, 236] on div "Acroterion JF" at bounding box center [163, 237] width 138 height 13
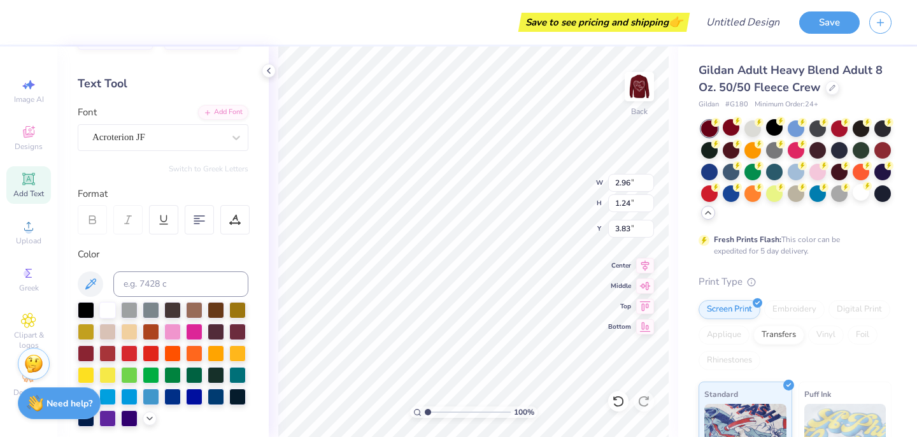
type input "2.68"
type input "1.45"
type input "3.73"
type textarea "k"
type textarea "x"
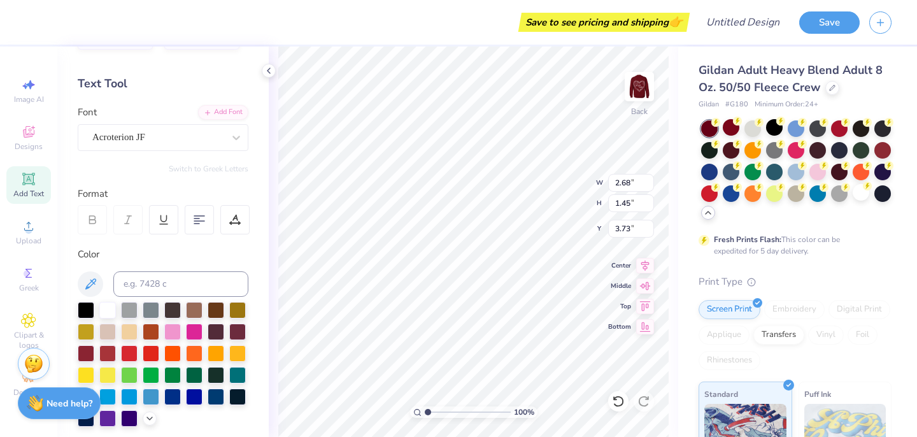
type textarea "xoxo"
type input "3.24"
click at [446, 413] on input "range" at bounding box center [468, 411] width 86 height 11
type textarea "with love, [PERSON_NAME]"
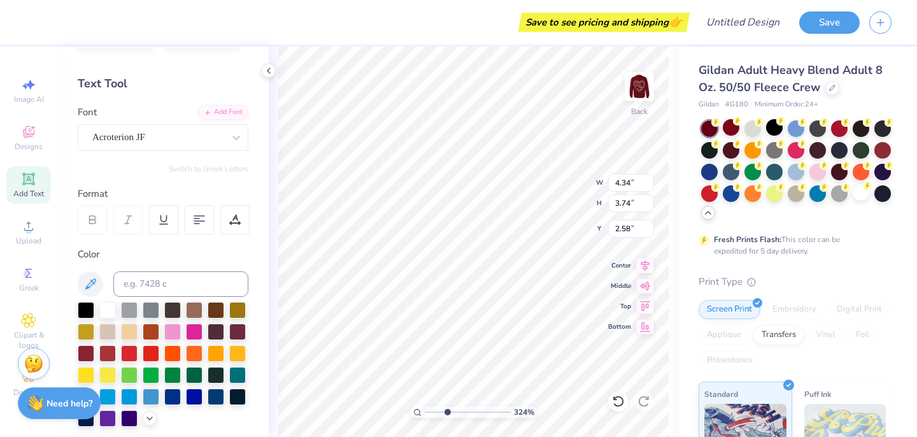
scroll to position [1, 0]
type textarea "with love,"
type input "2.78"
type input "0.89"
type input "4.17"
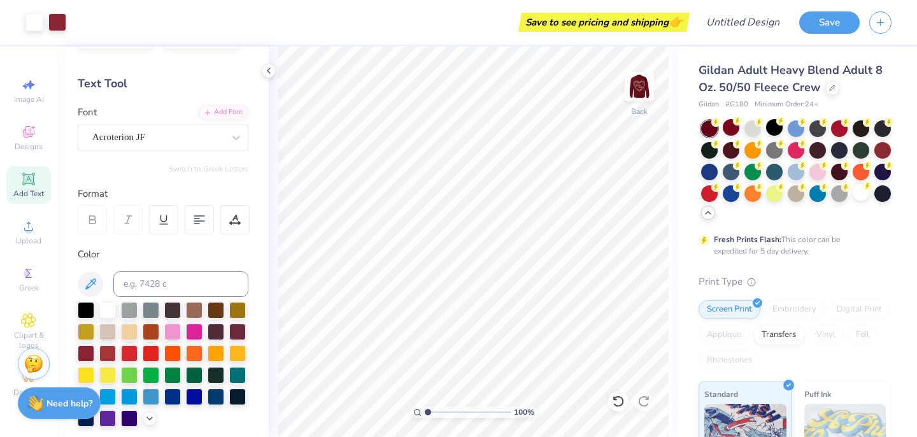
drag, startPoint x: 439, startPoint y: 414, endPoint x: 423, endPoint y: 417, distance: 16.2
type input "1"
click at [425, 417] on input "range" at bounding box center [468, 411] width 86 height 11
type input "3.85"
click at [649, 91] on img at bounding box center [639, 86] width 51 height 51
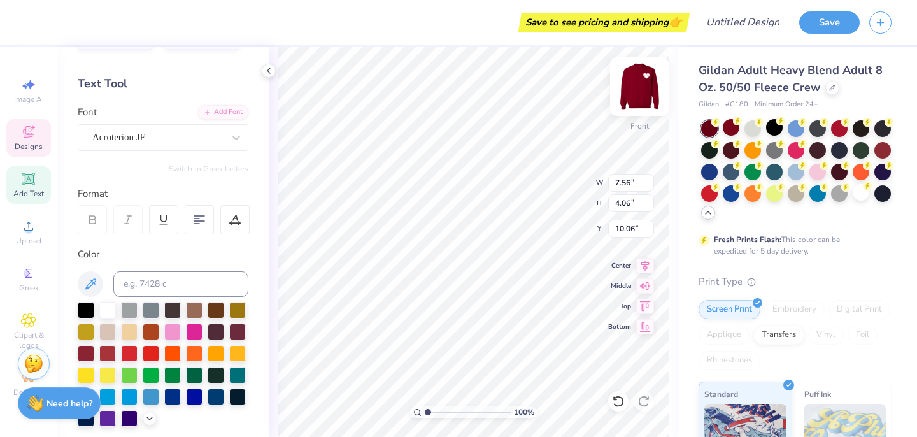
type input "7.56"
type input "4.06"
type input "10.06"
type input "13.25"
drag, startPoint x: 427, startPoint y: 412, endPoint x: 442, endPoint y: 411, distance: 14.7
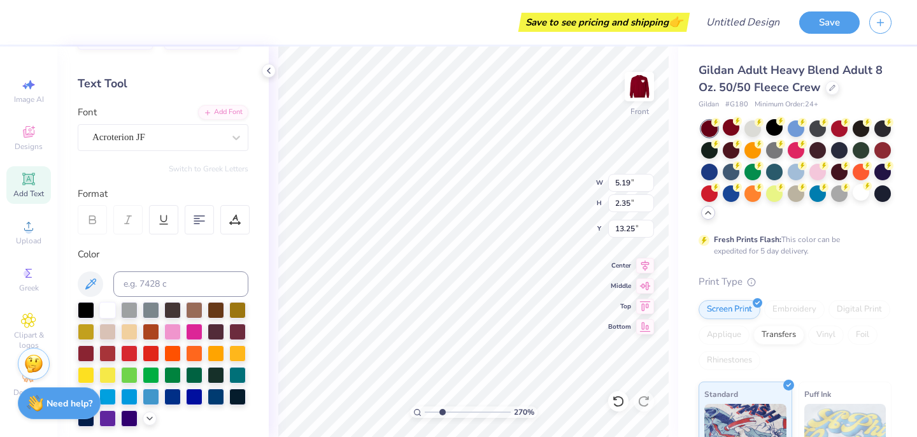
type input "2.71"
click at [442, 411] on input "range" at bounding box center [468, 411] width 86 height 11
click at [609, 307] on div "271 % Front W 5.19 5.19 " H 2.35 2.35 " Y 13.25 13.25 " Center Middle Top Bottom" at bounding box center [473, 241] width 409 height 390
type input "5.62"
type input "2.54"
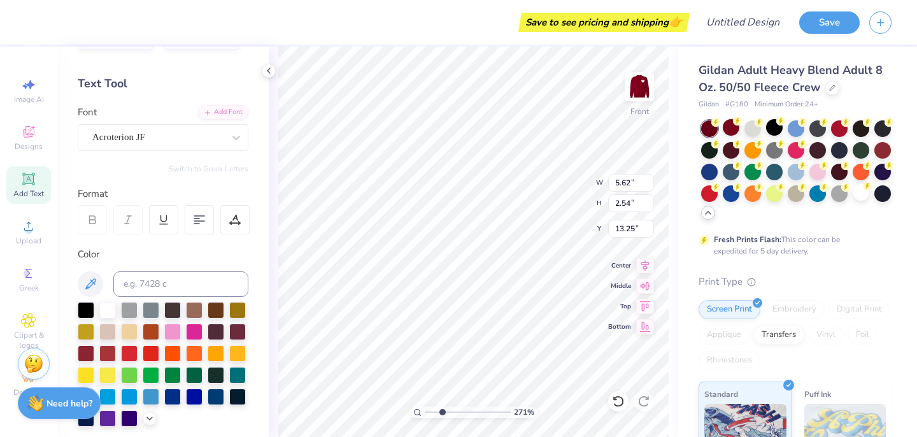
type input "5.77"
type input "2.61"
type input "13.18"
type input "10.11"
type input "14.61"
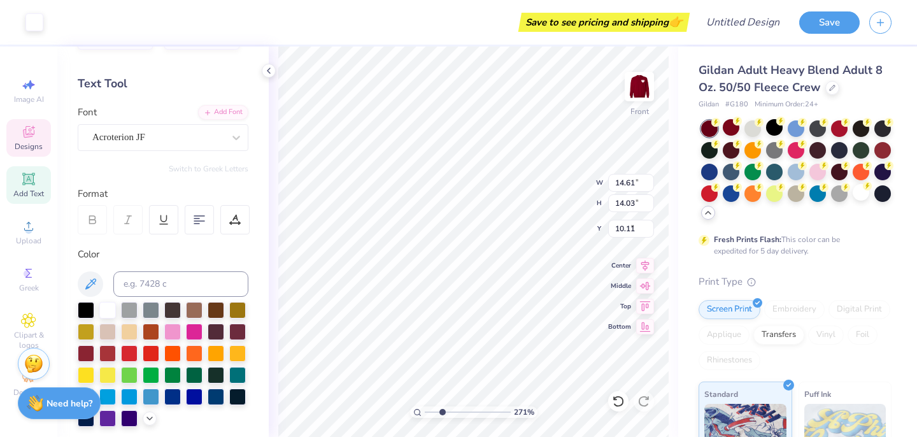
type input "14.03"
type input "6.23"
type input "5.77"
type input "2.61"
type input "13.18"
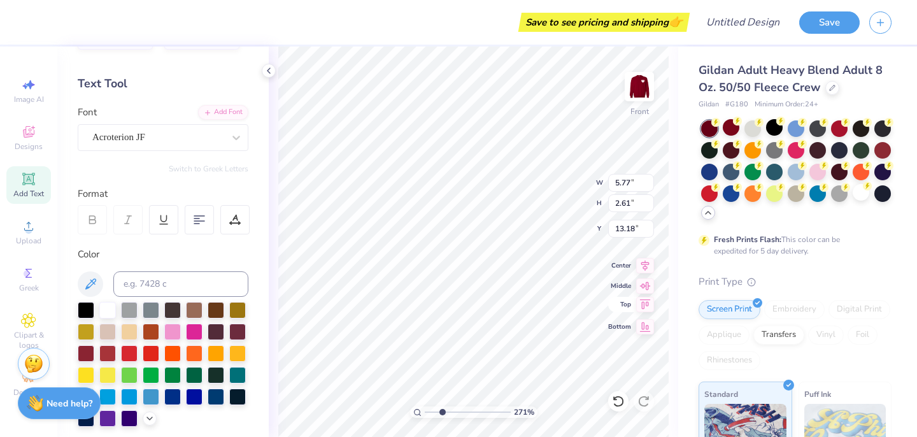
type input "7.56"
type input "4.06"
type input "10.11"
drag, startPoint x: 440, startPoint y: 412, endPoint x: 428, endPoint y: 415, distance: 12.4
click at [428, 415] on input "range" at bounding box center [468, 411] width 86 height 11
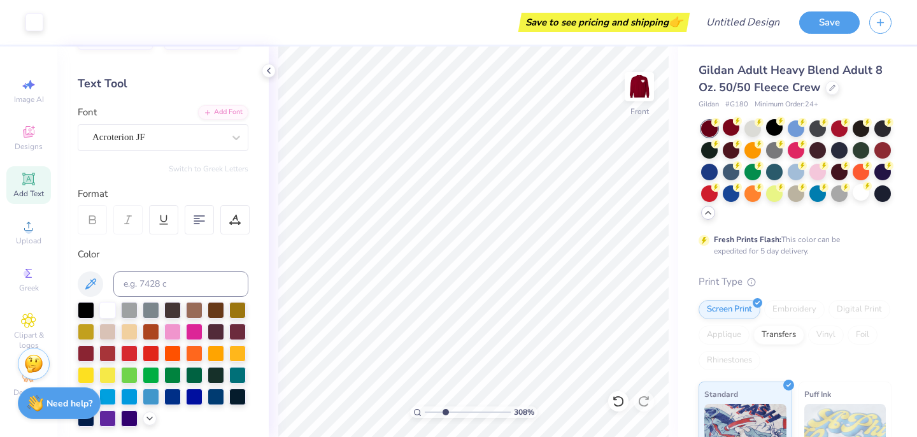
drag, startPoint x: 425, startPoint y: 413, endPoint x: 445, endPoint y: 413, distance: 20.4
type input "3.08"
click at [445, 413] on input "range" at bounding box center [468, 411] width 86 height 11
type input "1.90"
type input "1.37"
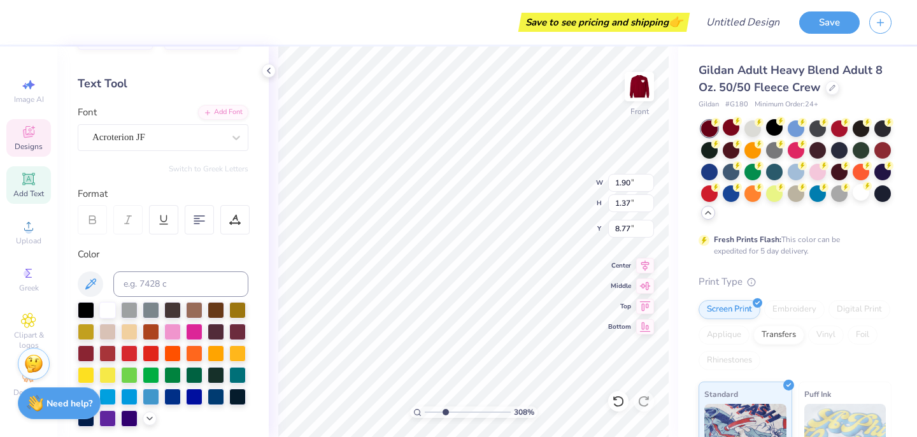
type input "8.32"
type input "9.84"
type input "13.02"
type input "6.00"
type input "2.71"
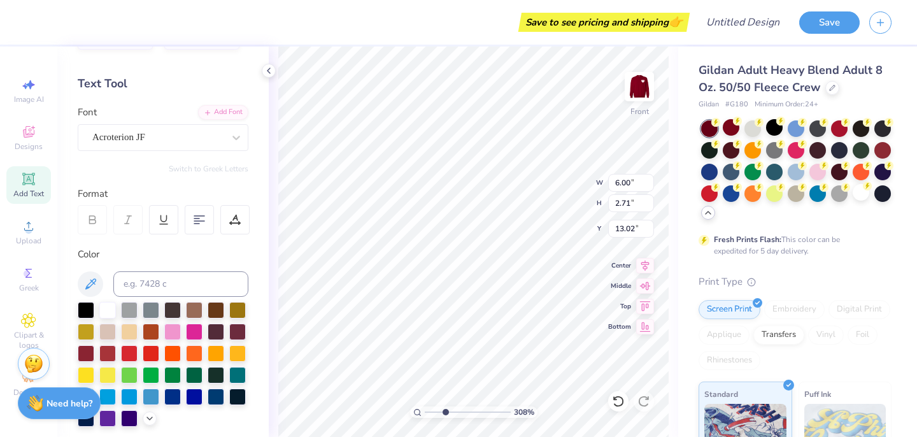
type input "12.89"
type input "14.61"
type input "14.03"
type input "6.23"
drag, startPoint x: 444, startPoint y: 413, endPoint x: 433, endPoint y: 413, distance: 10.8
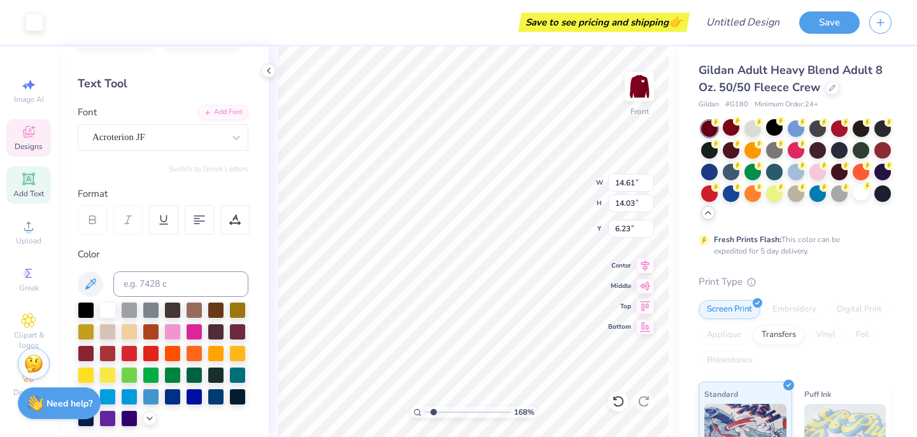
type input "1.68"
click at [433, 413] on input "range" at bounding box center [468, 411] width 86 height 11
click at [750, 22] on input "Design Title" at bounding box center [758, 22] width 62 height 25
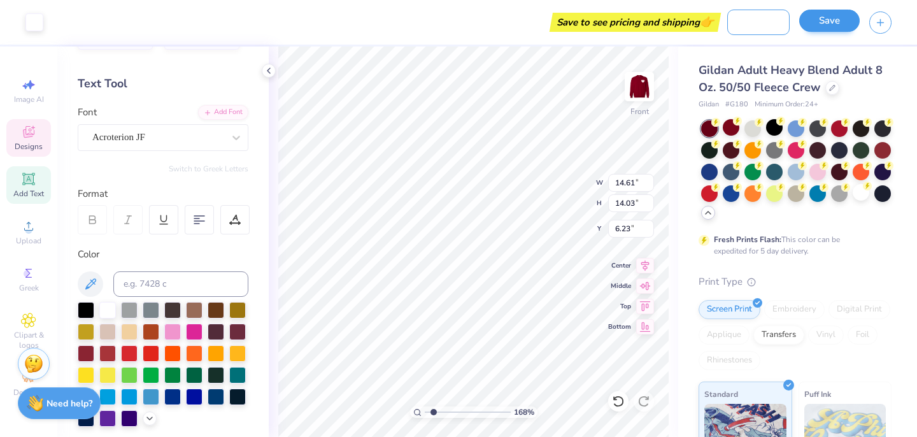
type input "new member retreat"
click at [835, 22] on button "Save" at bounding box center [829, 21] width 60 height 22
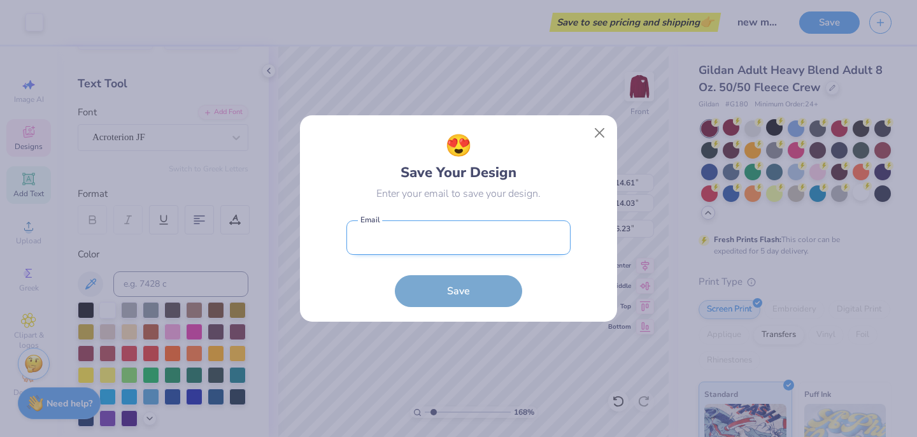
click at [541, 227] on input "email" at bounding box center [458, 237] width 224 height 35
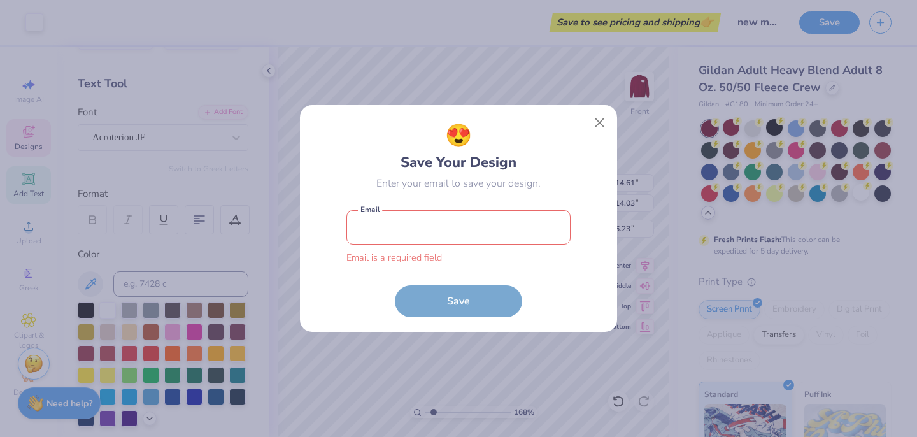
type input "[EMAIL_ADDRESS][DOMAIN_NAME]"
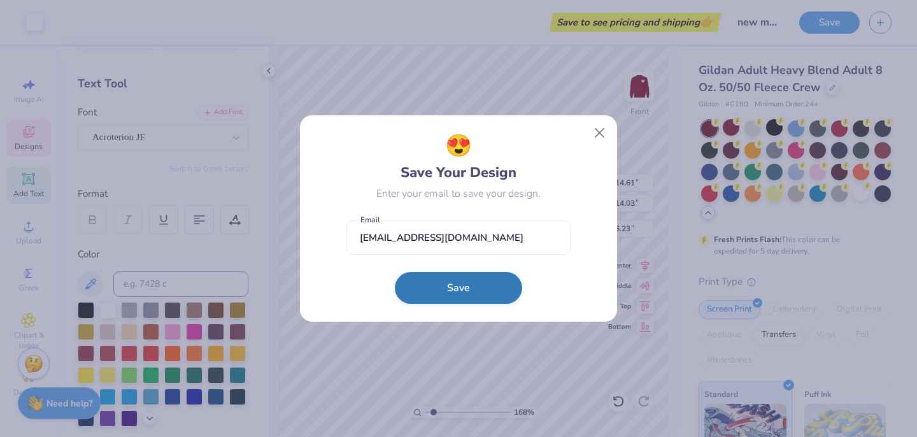
click at [453, 295] on button "Save" at bounding box center [458, 288] width 127 height 32
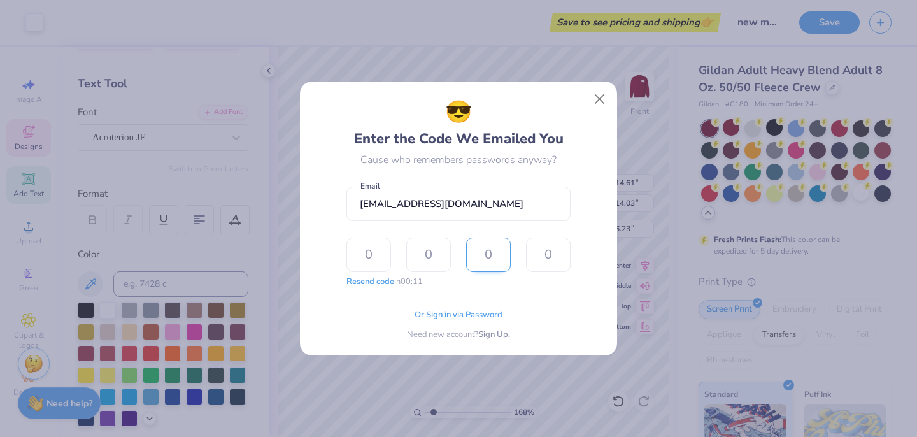
type input "7"
type input "1"
type input "4"
type input "3"
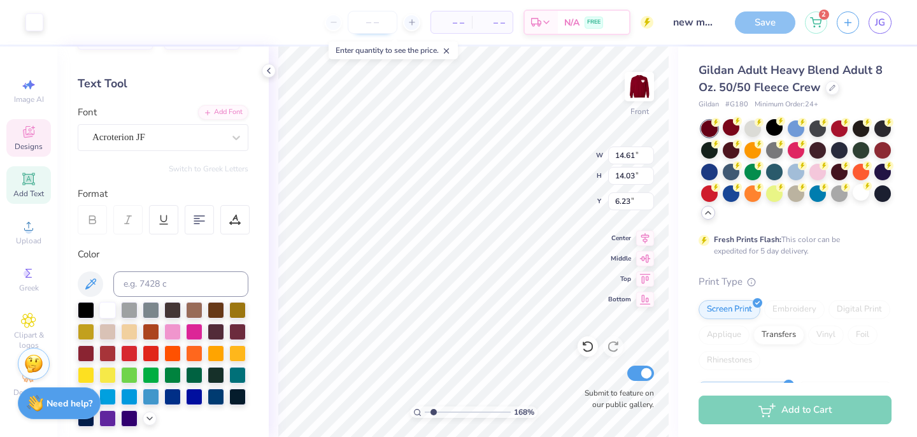
click at [376, 29] on input "number" at bounding box center [373, 22] width 50 height 23
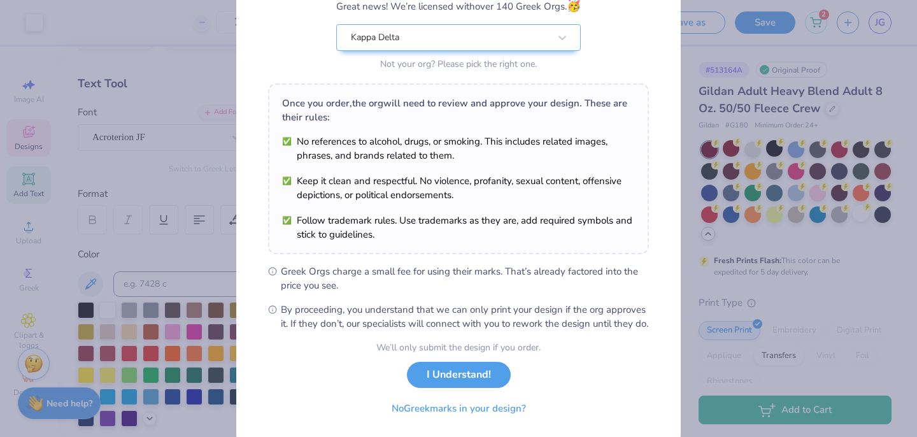
scroll to position [136, 0]
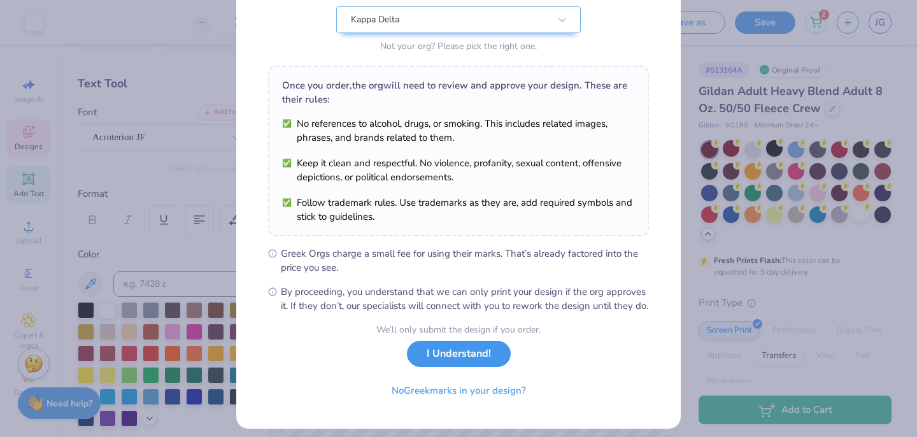
click at [443, 367] on button "I Understand!" at bounding box center [459, 354] width 104 height 26
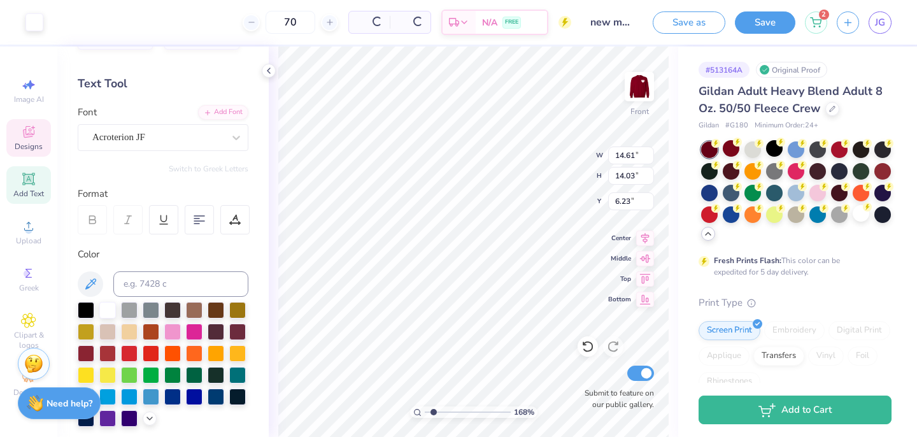
scroll to position [0, 0]
type input "7"
type input "6"
type input "70"
click at [643, 92] on img at bounding box center [639, 86] width 51 height 51
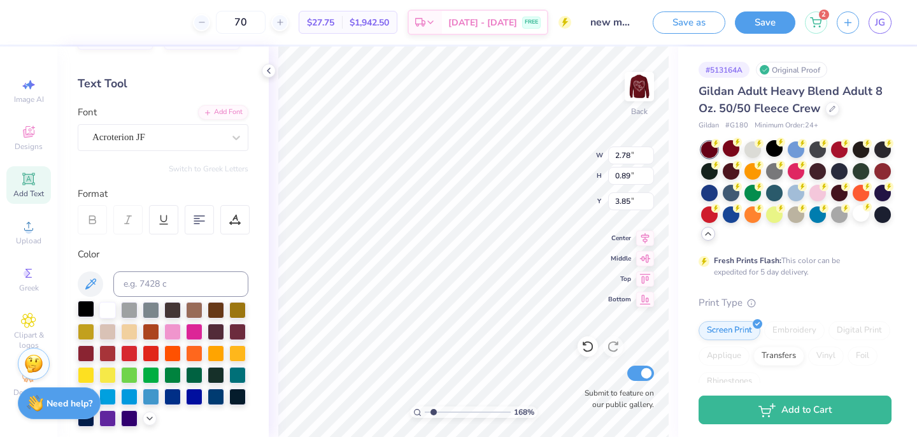
click at [87, 311] on div at bounding box center [86, 309] width 17 height 17
click at [106, 308] on div at bounding box center [107, 309] width 17 height 17
click at [33, 316] on icon at bounding box center [28, 320] width 15 height 15
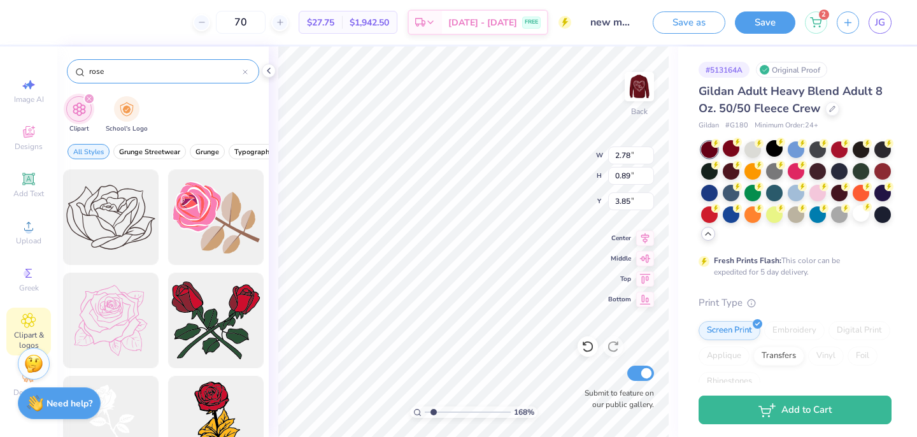
click at [185, 67] on input "rose" at bounding box center [165, 71] width 155 height 13
type input "heart"
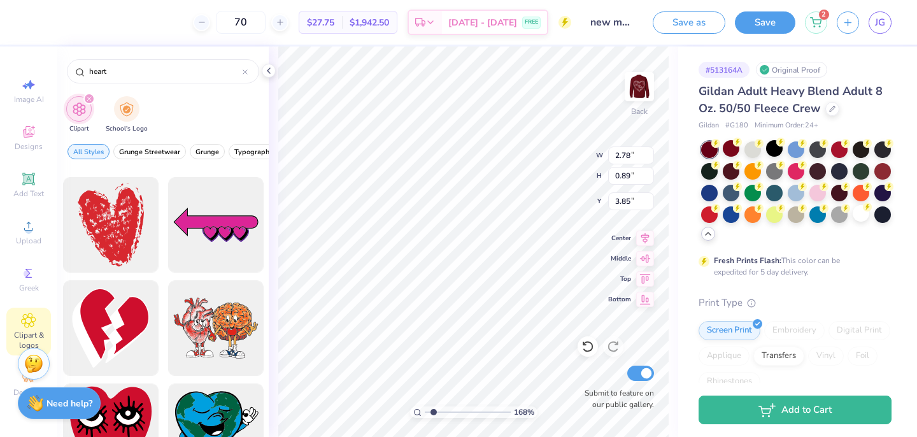
scroll to position [817, 0]
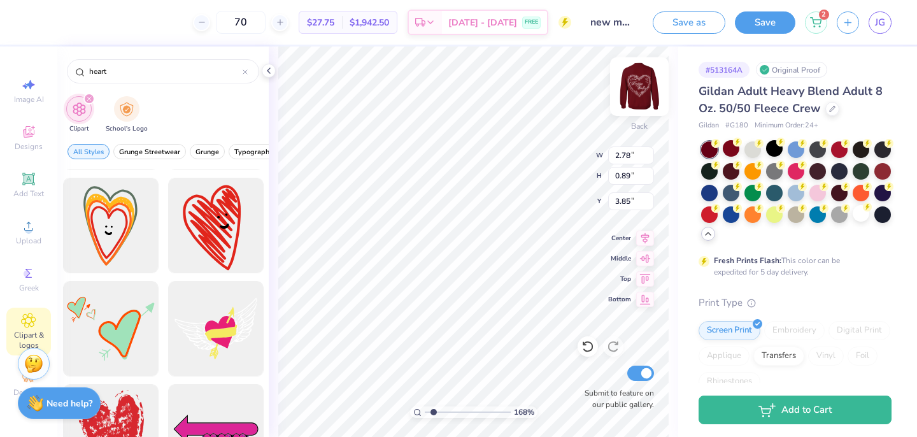
click at [643, 90] on img at bounding box center [639, 86] width 51 height 51
click at [628, 77] on img at bounding box center [639, 86] width 51 height 51
type input "3.39"
type input "3.26"
type input "5.50"
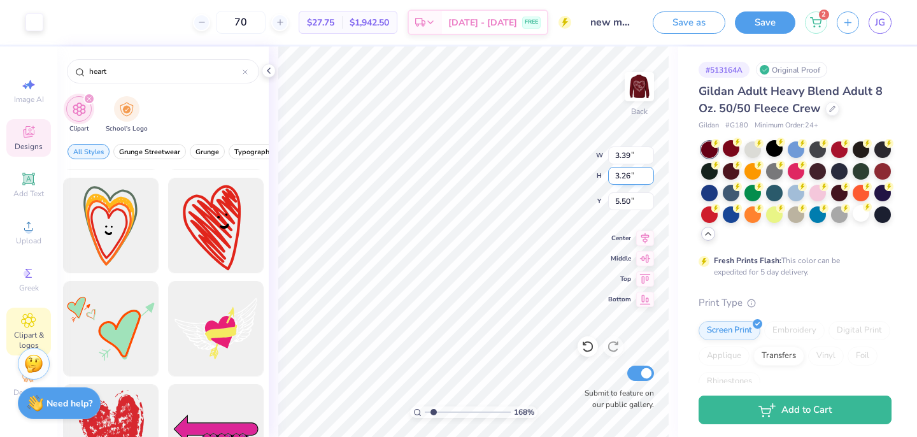
type input "2.78"
type input "0.89"
type input "3.85"
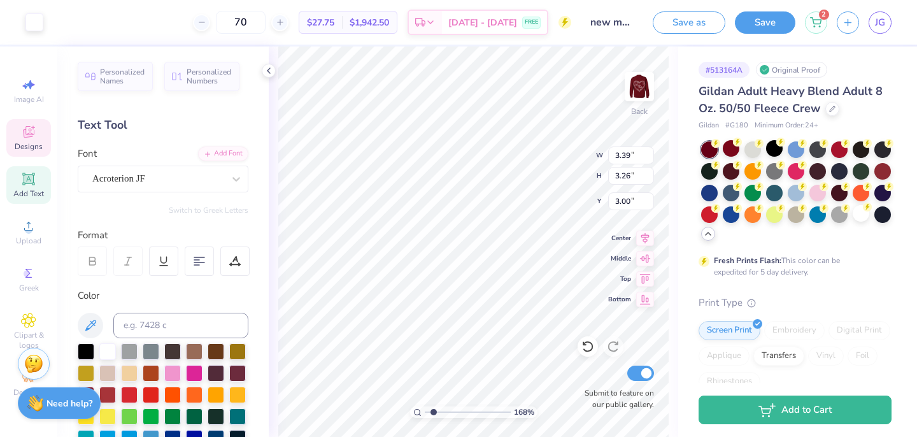
type input "3.00"
type input "2.62"
type input "2.51"
drag, startPoint x: 434, startPoint y: 412, endPoint x: 426, endPoint y: 412, distance: 8.3
click at [426, 412] on input "range" at bounding box center [468, 411] width 86 height 11
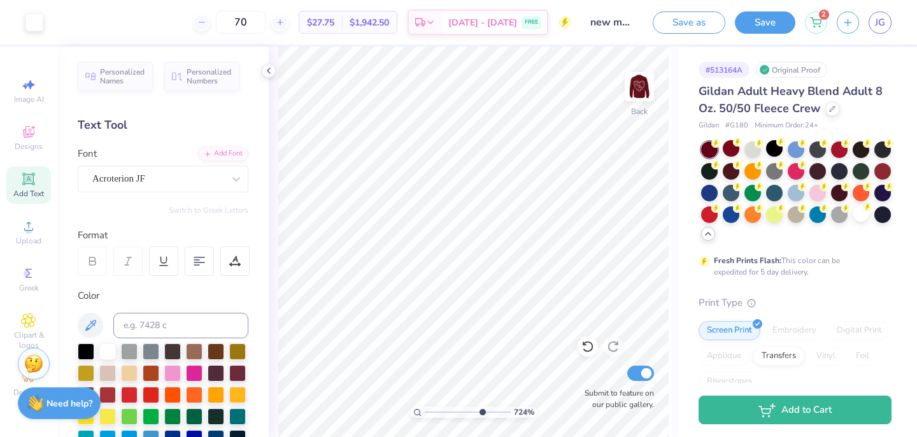
type input "7.22"
drag, startPoint x: 428, startPoint y: 413, endPoint x: 479, endPoint y: 413, distance: 50.9
click at [480, 413] on input "range" at bounding box center [468, 411] width 86 height 11
